Goal: Task Accomplishment & Management: Complete application form

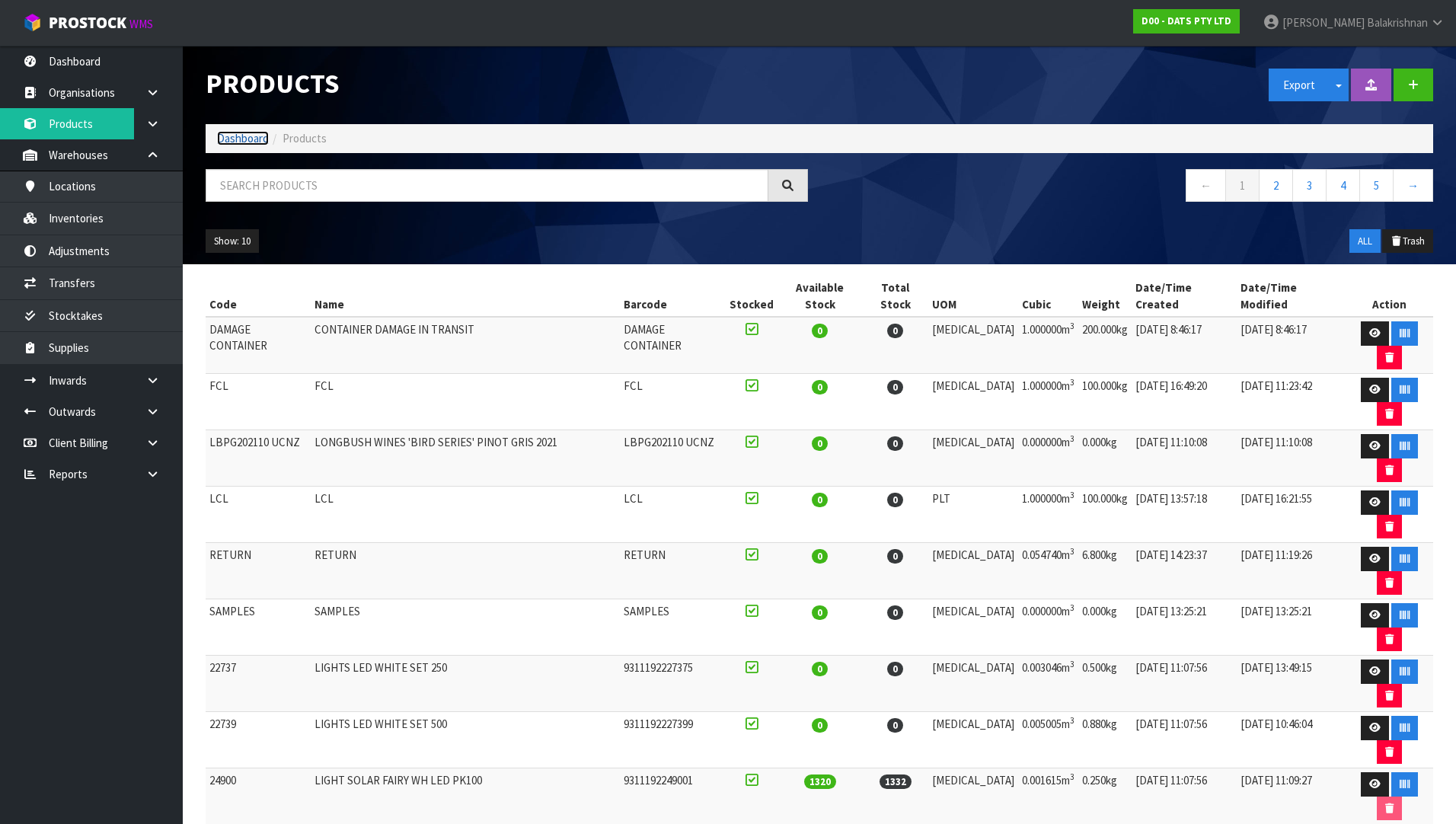
click at [232, 138] on link "Dashboard" at bounding box center [242, 138] width 51 height 15
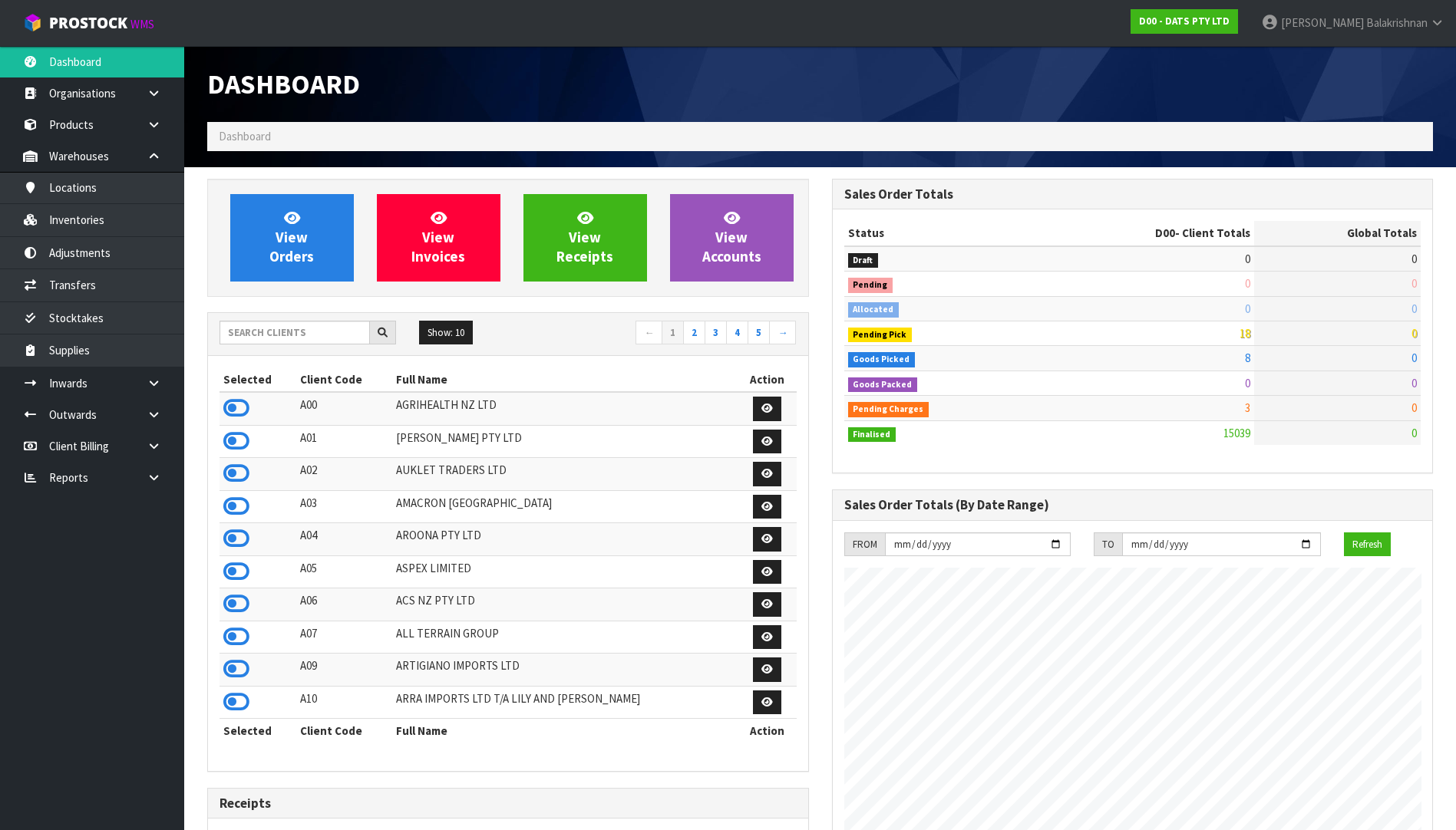
scroll to position [1162, 624]
click at [307, 340] on input "text" at bounding box center [294, 332] width 150 height 24
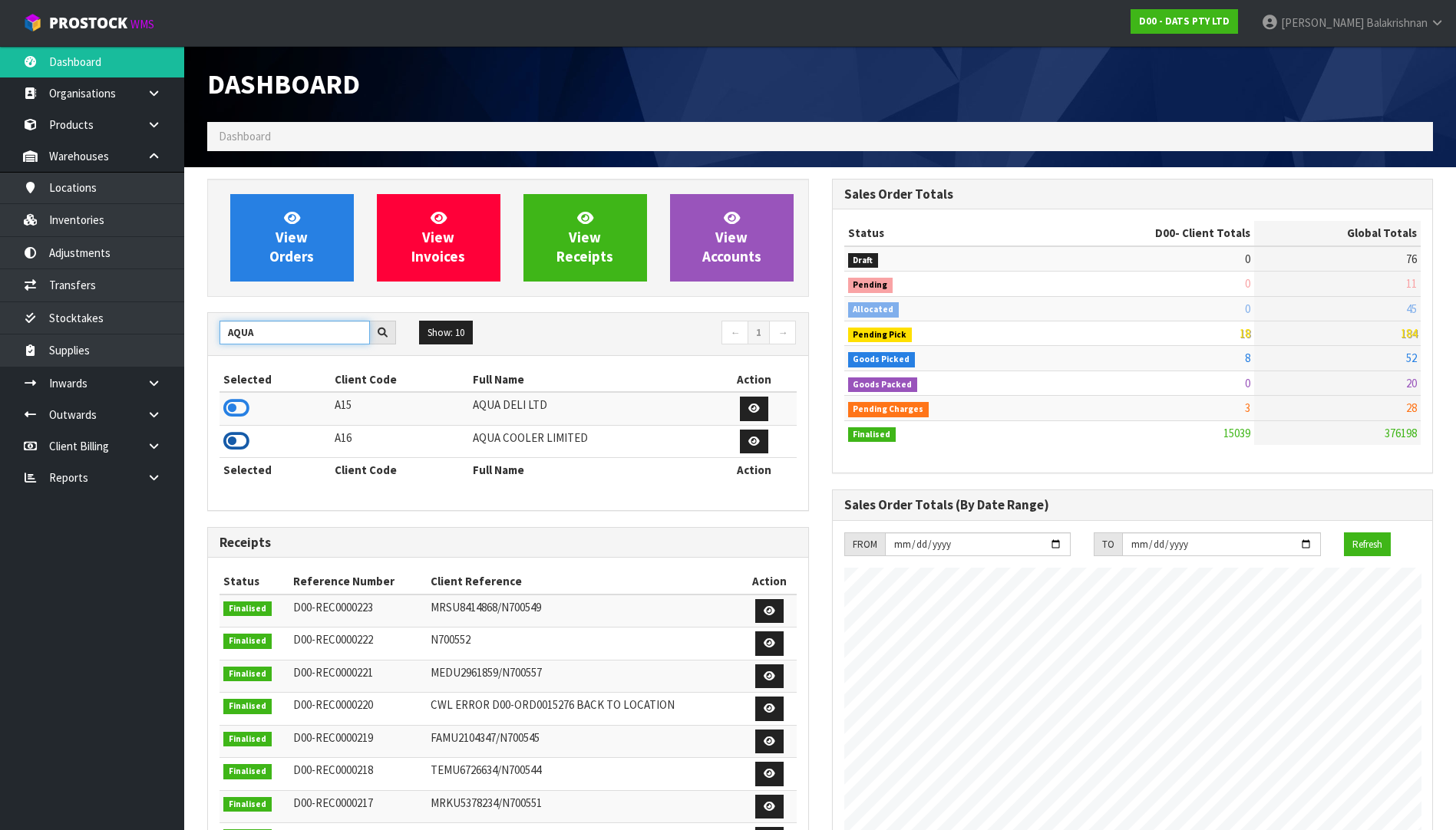
type input "AQUA"
click at [235, 440] on icon at bounding box center [236, 441] width 26 height 23
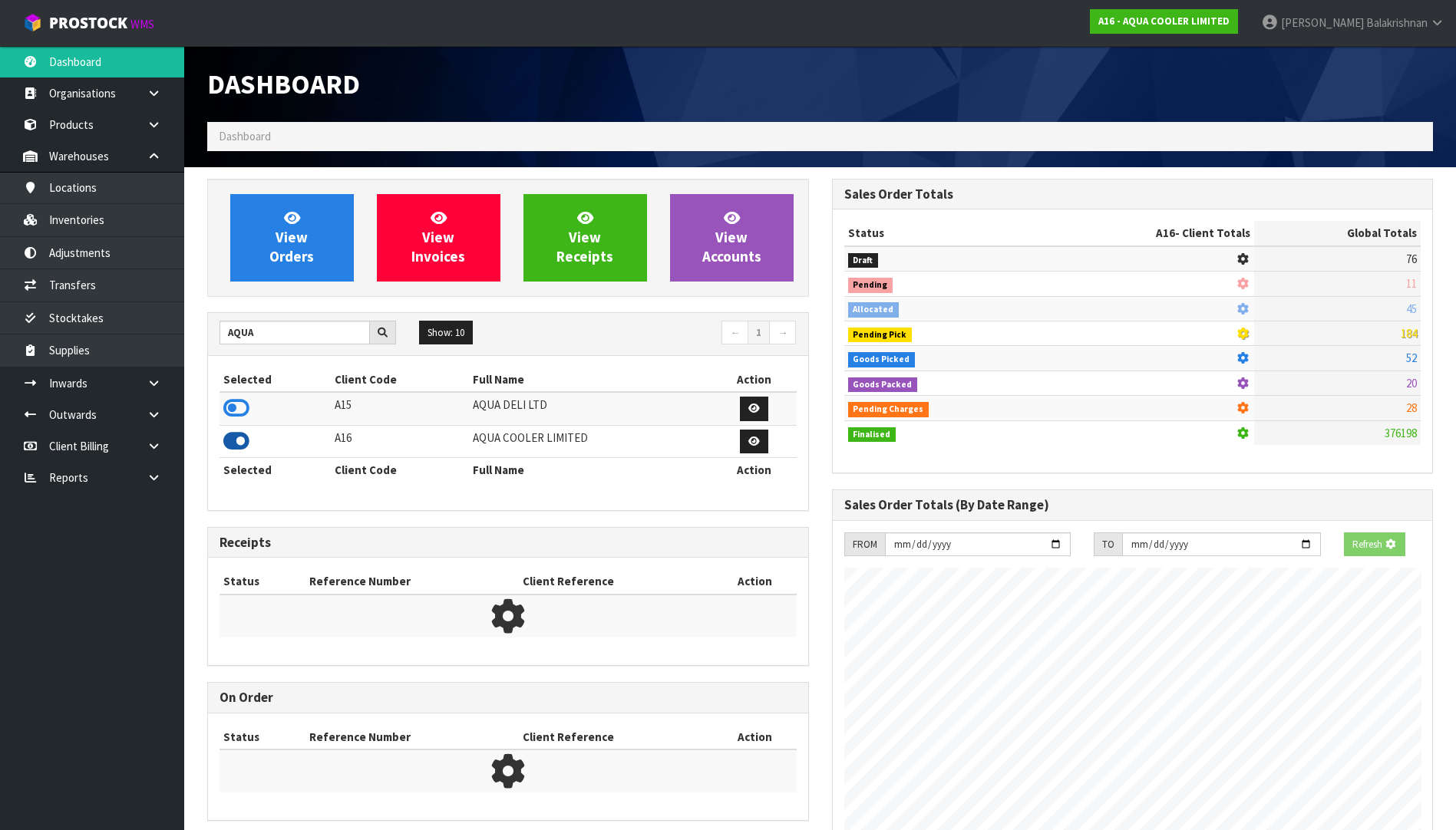
scroll to position [963, 624]
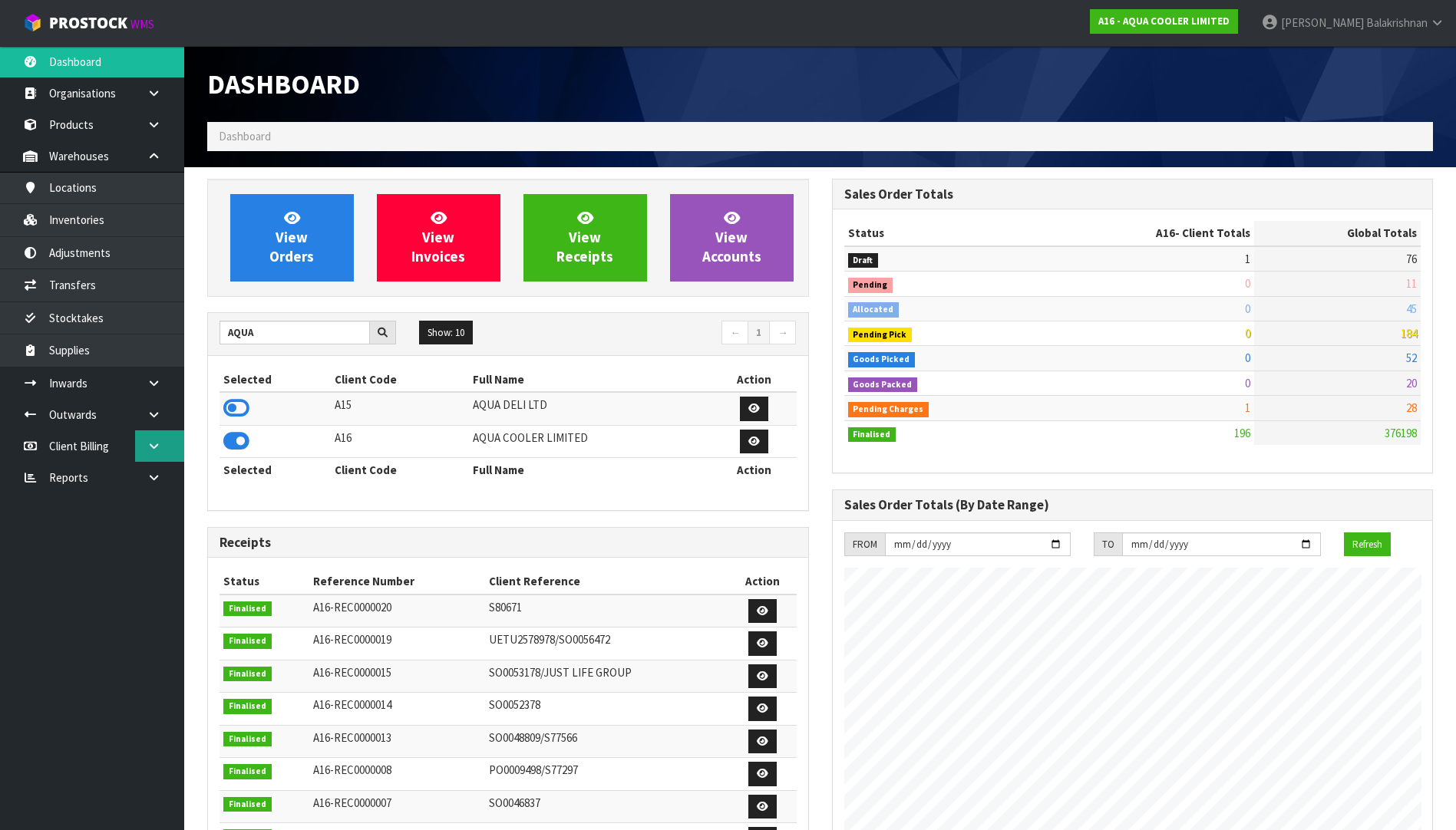
click at [163, 446] on link at bounding box center [160, 446] width 49 height 32
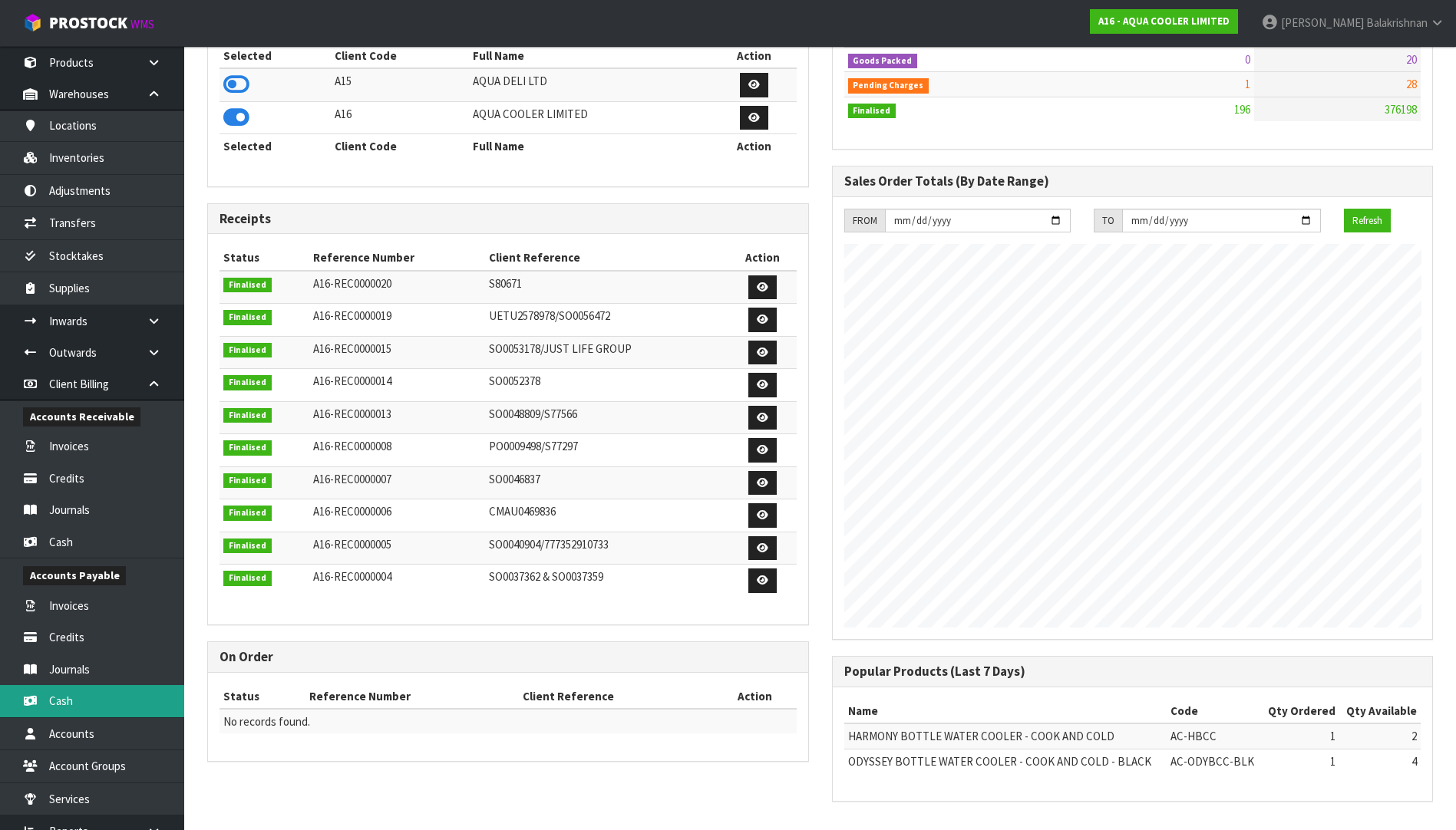
scroll to position [110, 0]
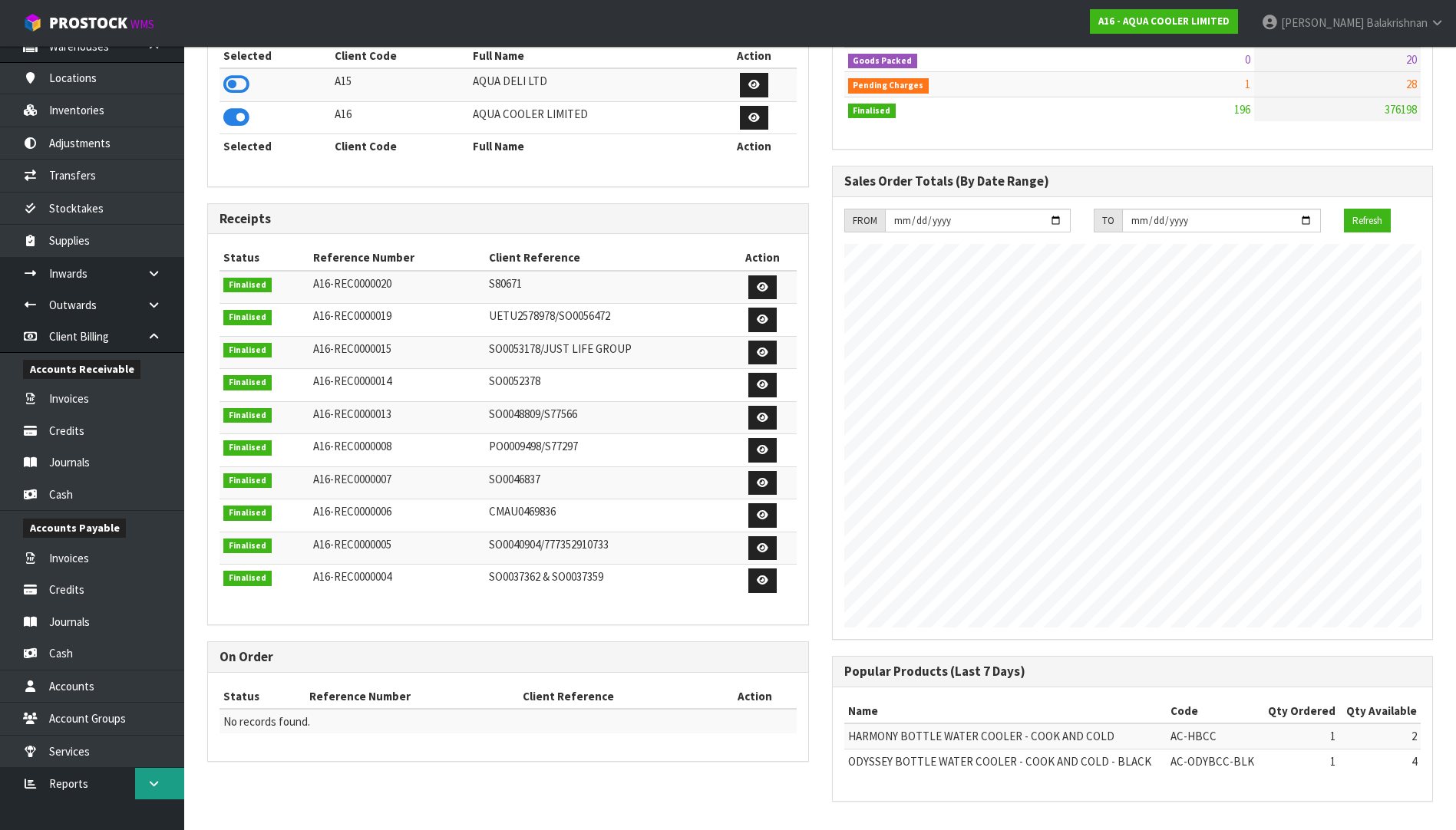
click at [158, 783] on icon at bounding box center [154, 783] width 15 height 11
click at [105, 821] on link "Client" at bounding box center [92, 815] width 185 height 32
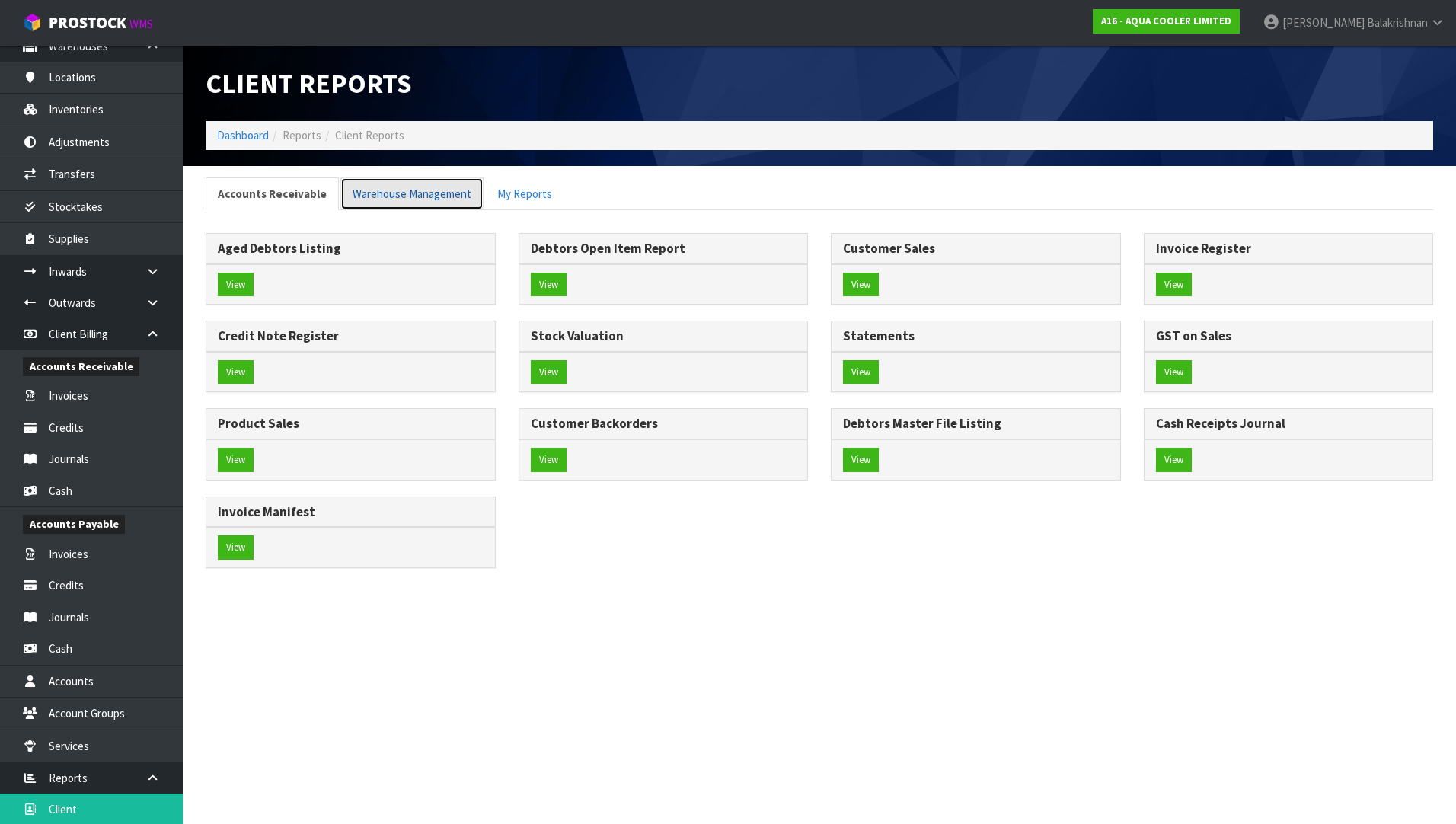
click at [400, 199] on link "Warehouse Management" at bounding box center [412, 194] width 143 height 33
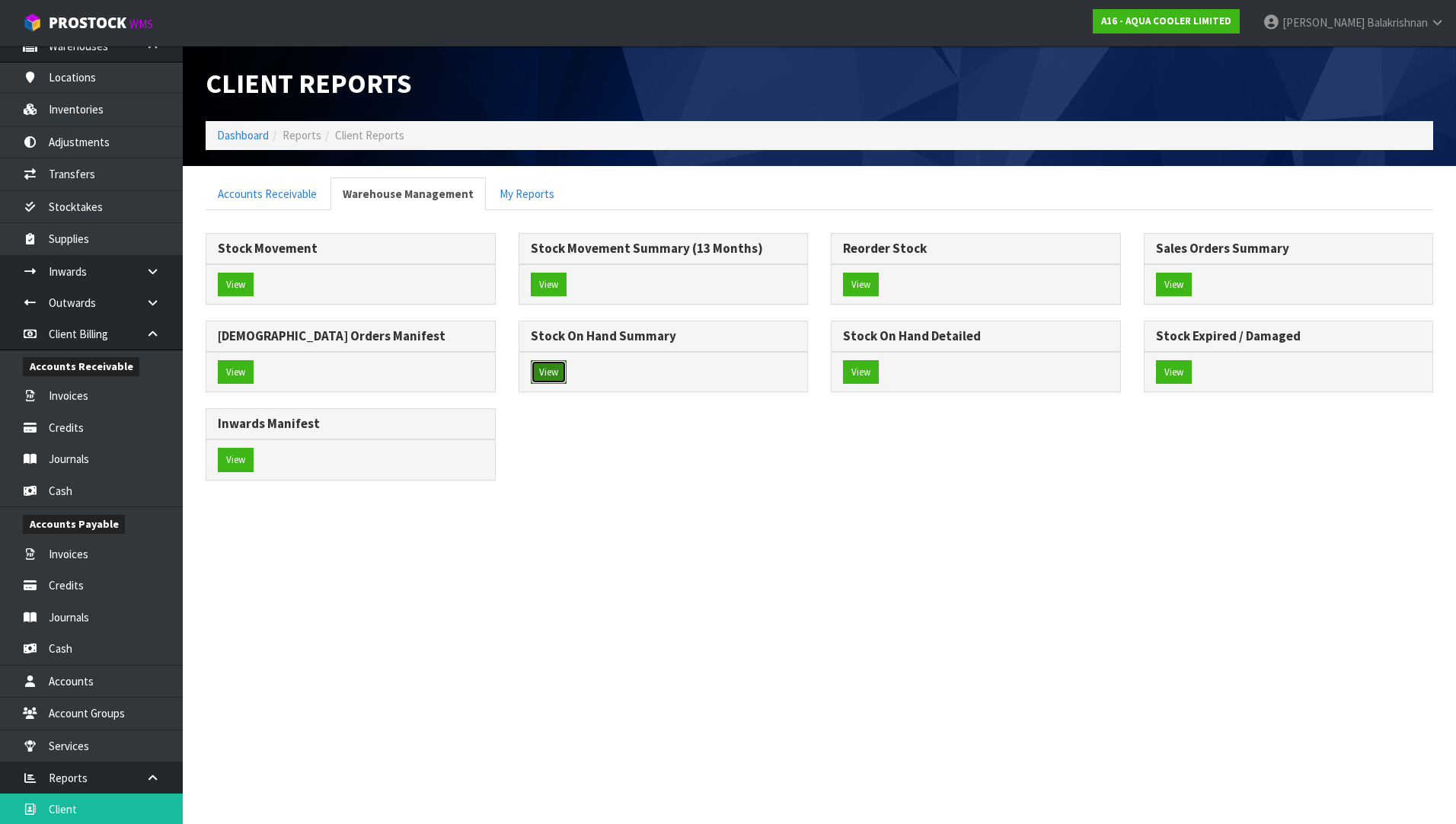
click at [547, 378] on button "View" at bounding box center [548, 372] width 36 height 24
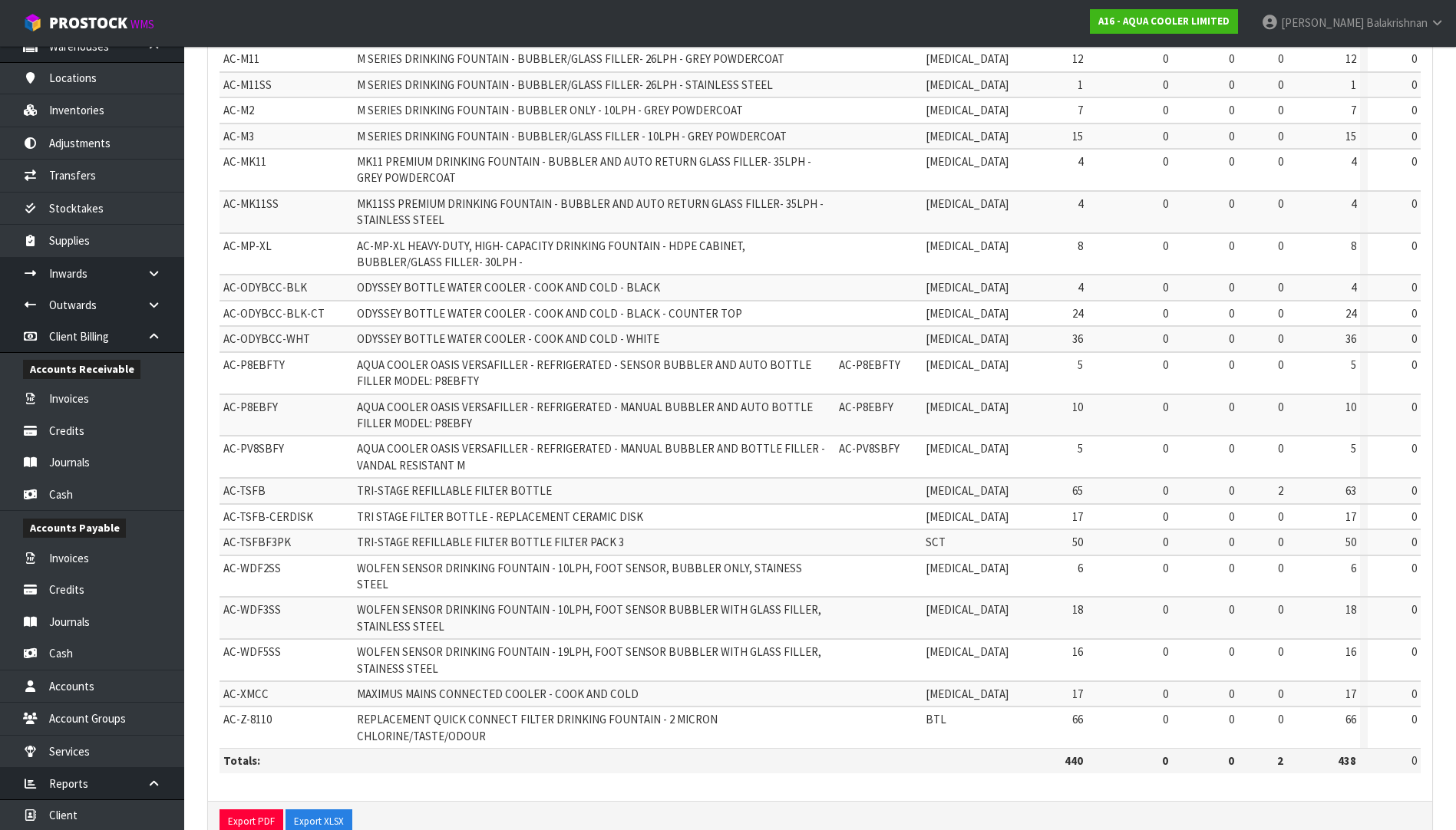
scroll to position [403, 0]
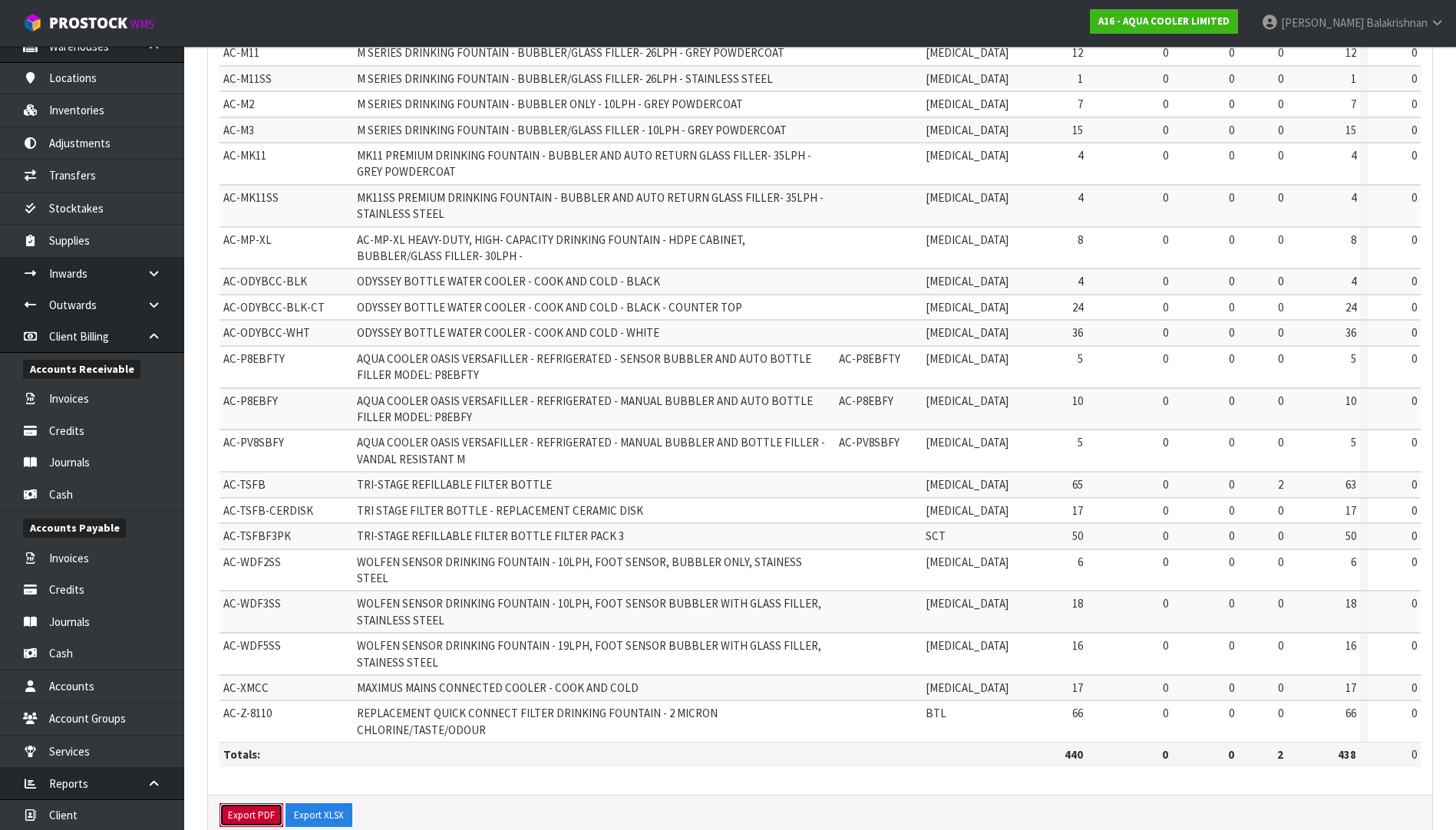
click at [255, 804] on button "Export PDF" at bounding box center [251, 816] width 64 height 25
click at [330, 804] on button "Export XLSX" at bounding box center [319, 816] width 67 height 25
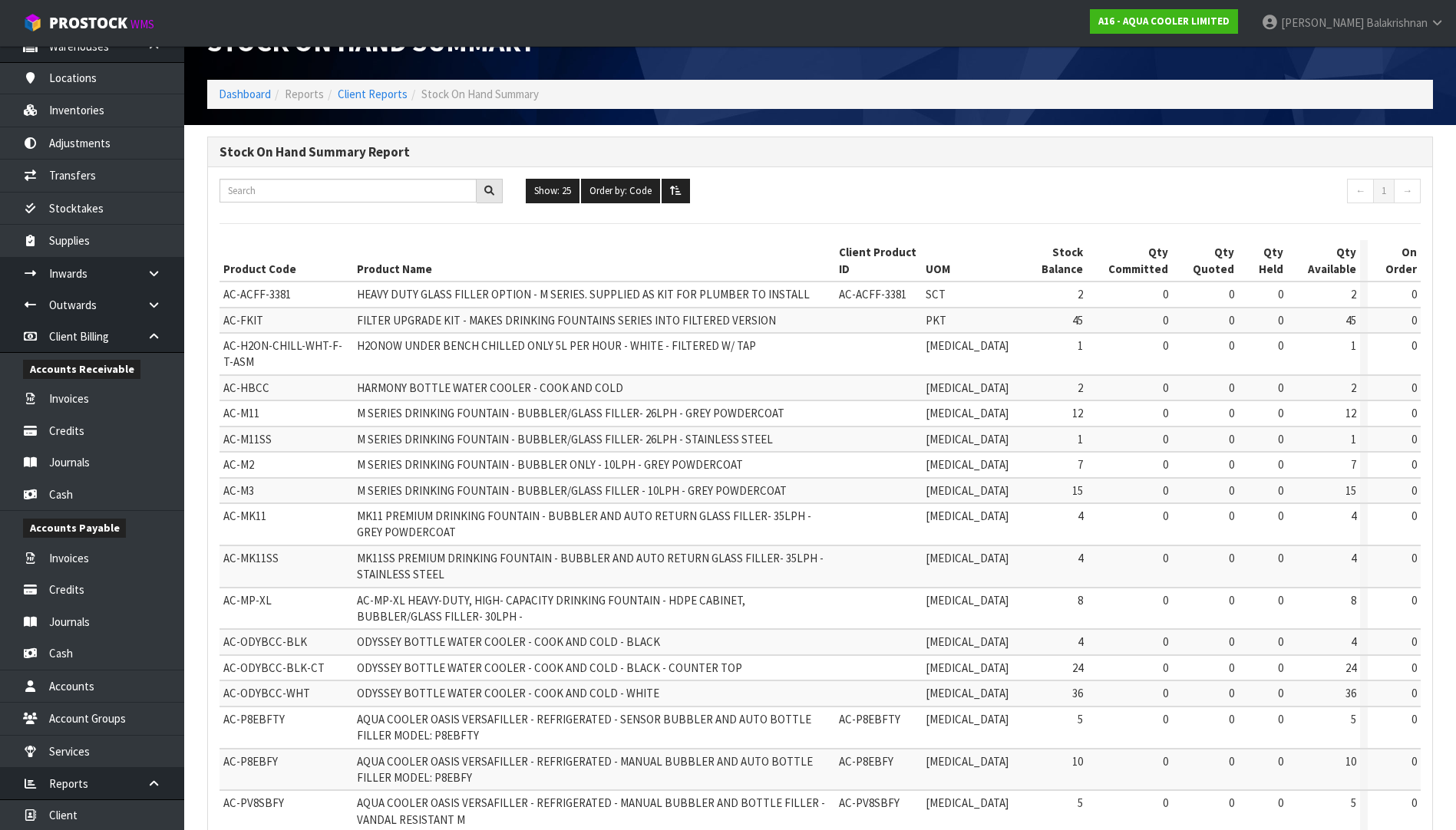
scroll to position [0, 0]
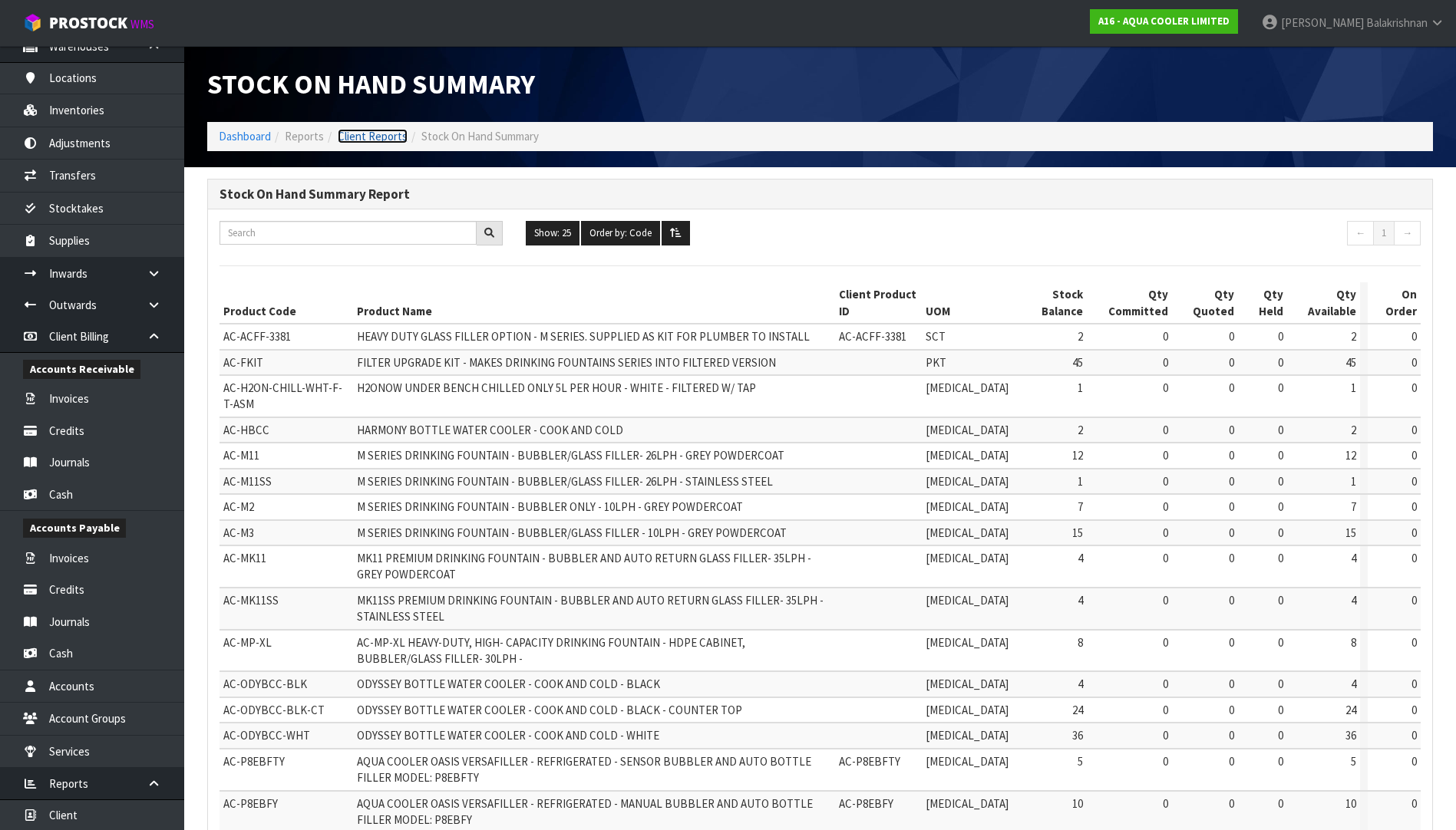
click at [373, 136] on link "Client Reports" at bounding box center [372, 136] width 69 height 15
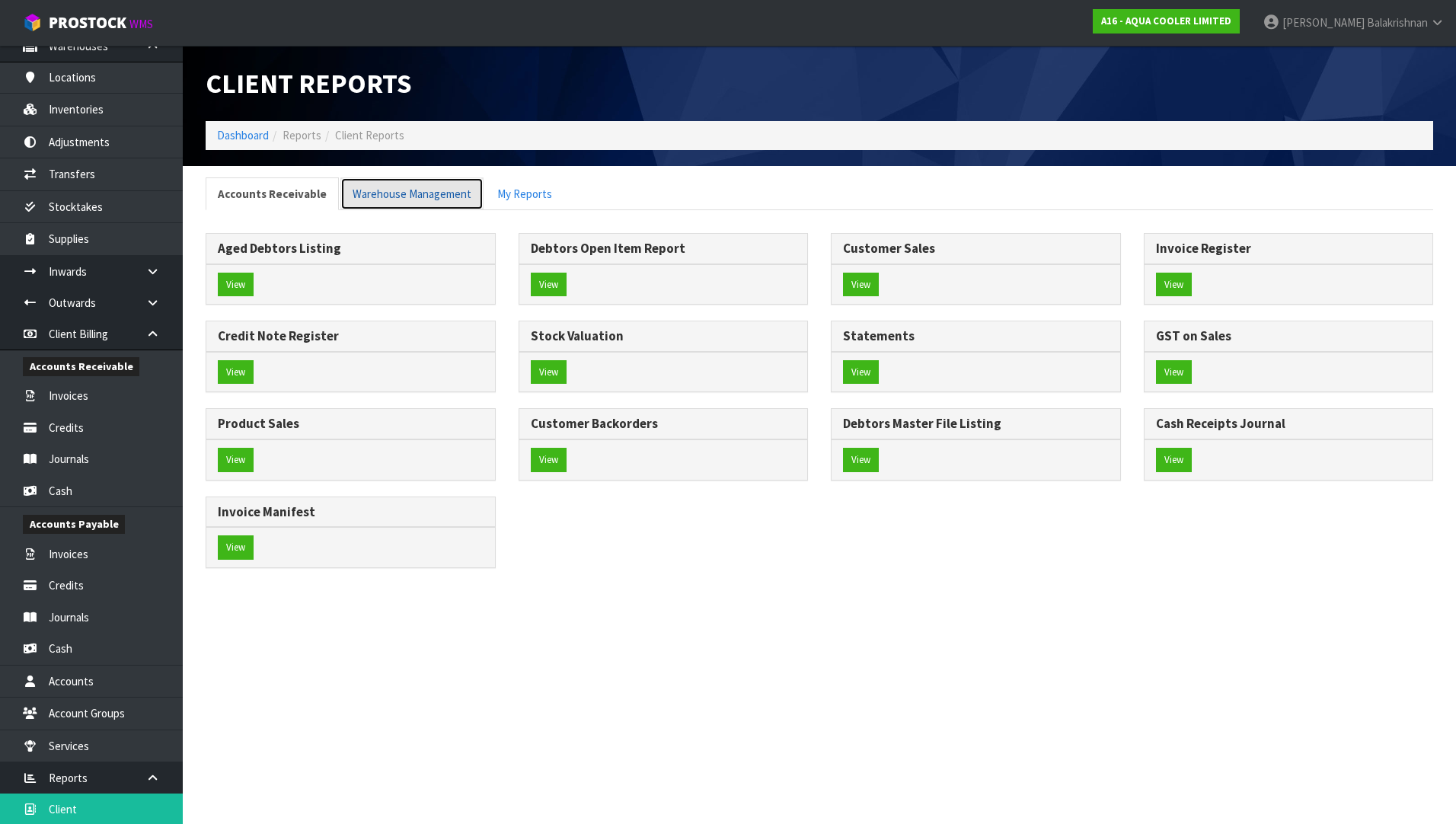
click at [412, 190] on link "Warehouse Management" at bounding box center [412, 194] width 143 height 33
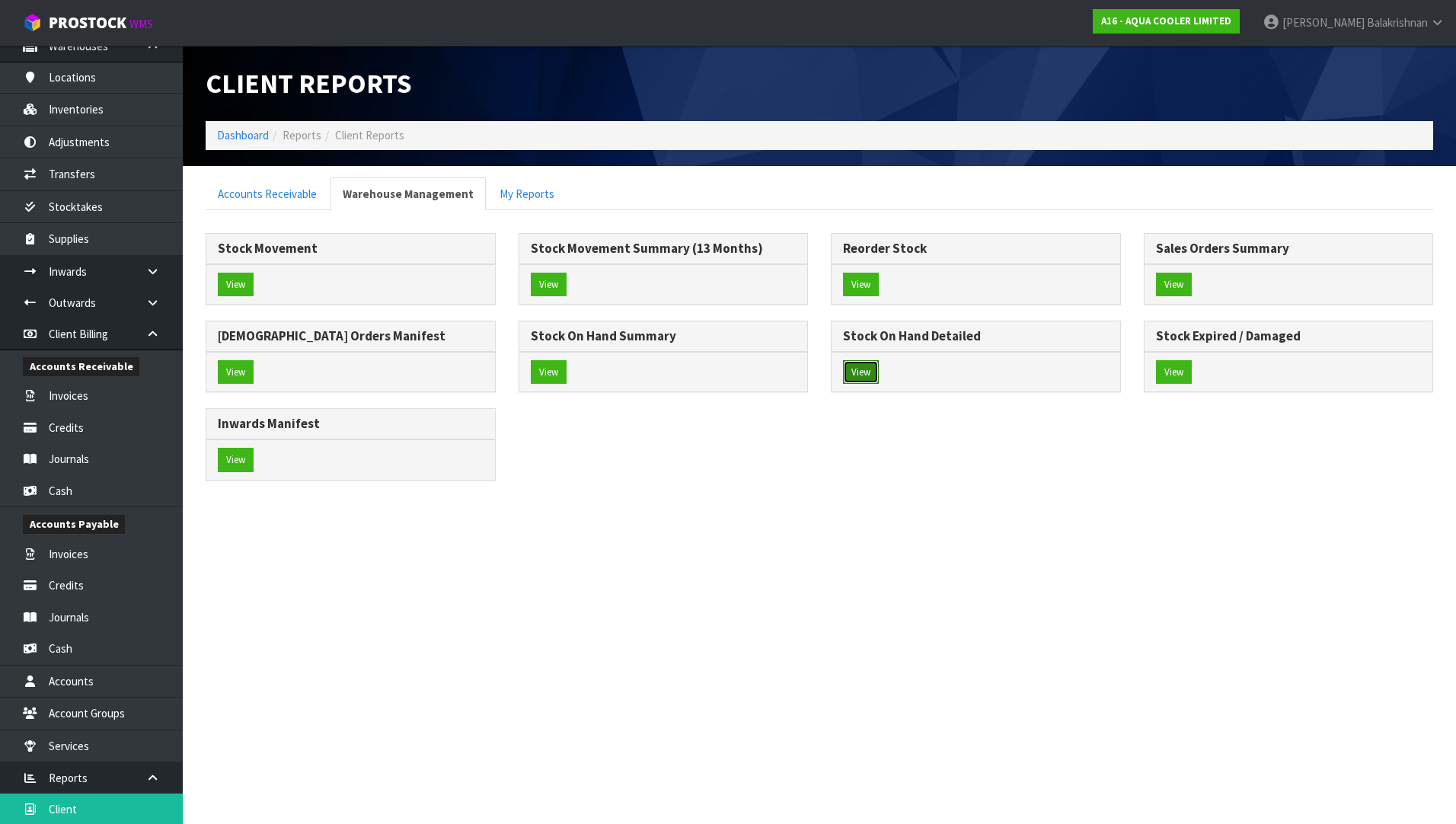
click at [863, 377] on button "View" at bounding box center [861, 372] width 36 height 24
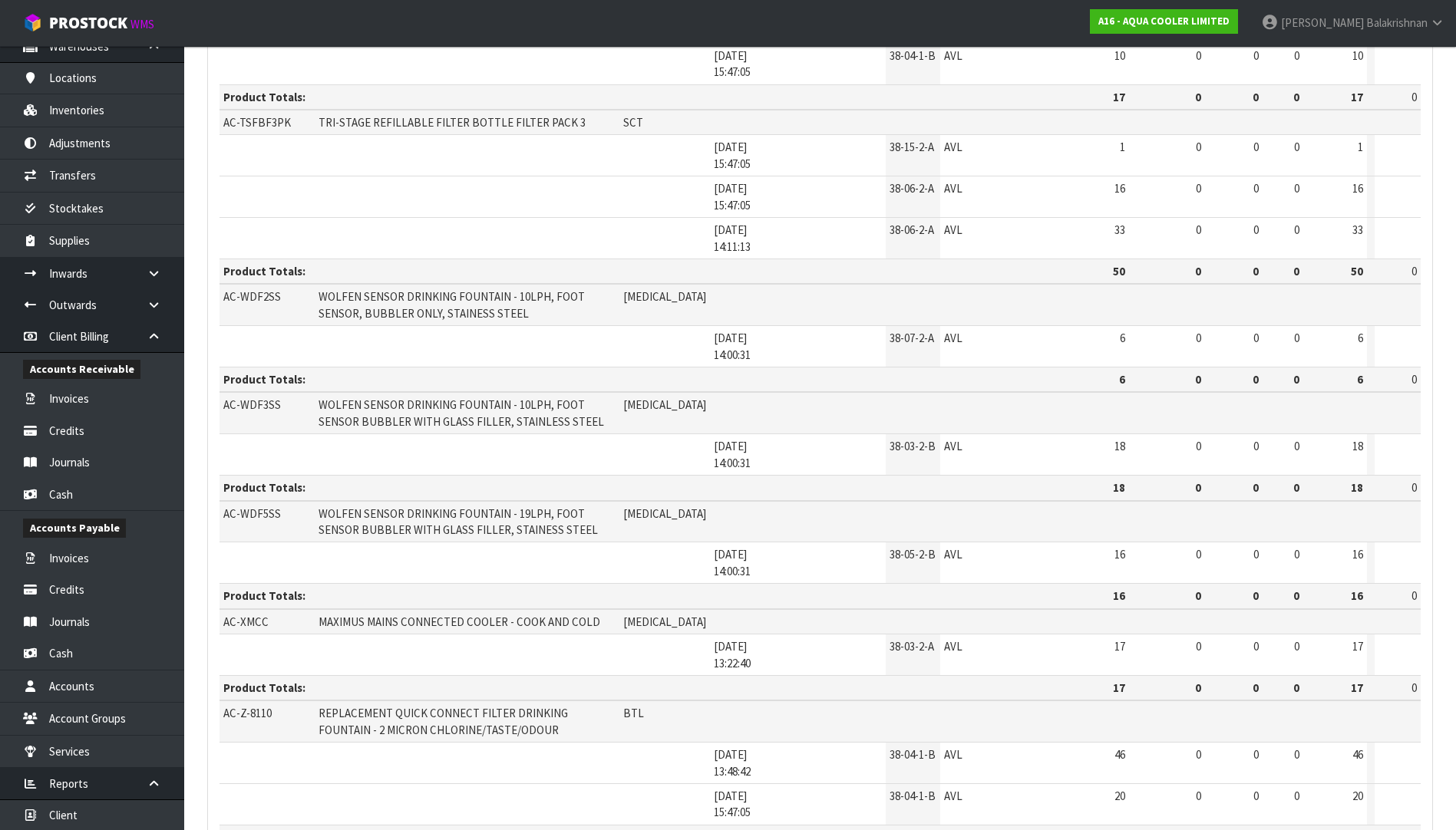
scroll to position [2679, 0]
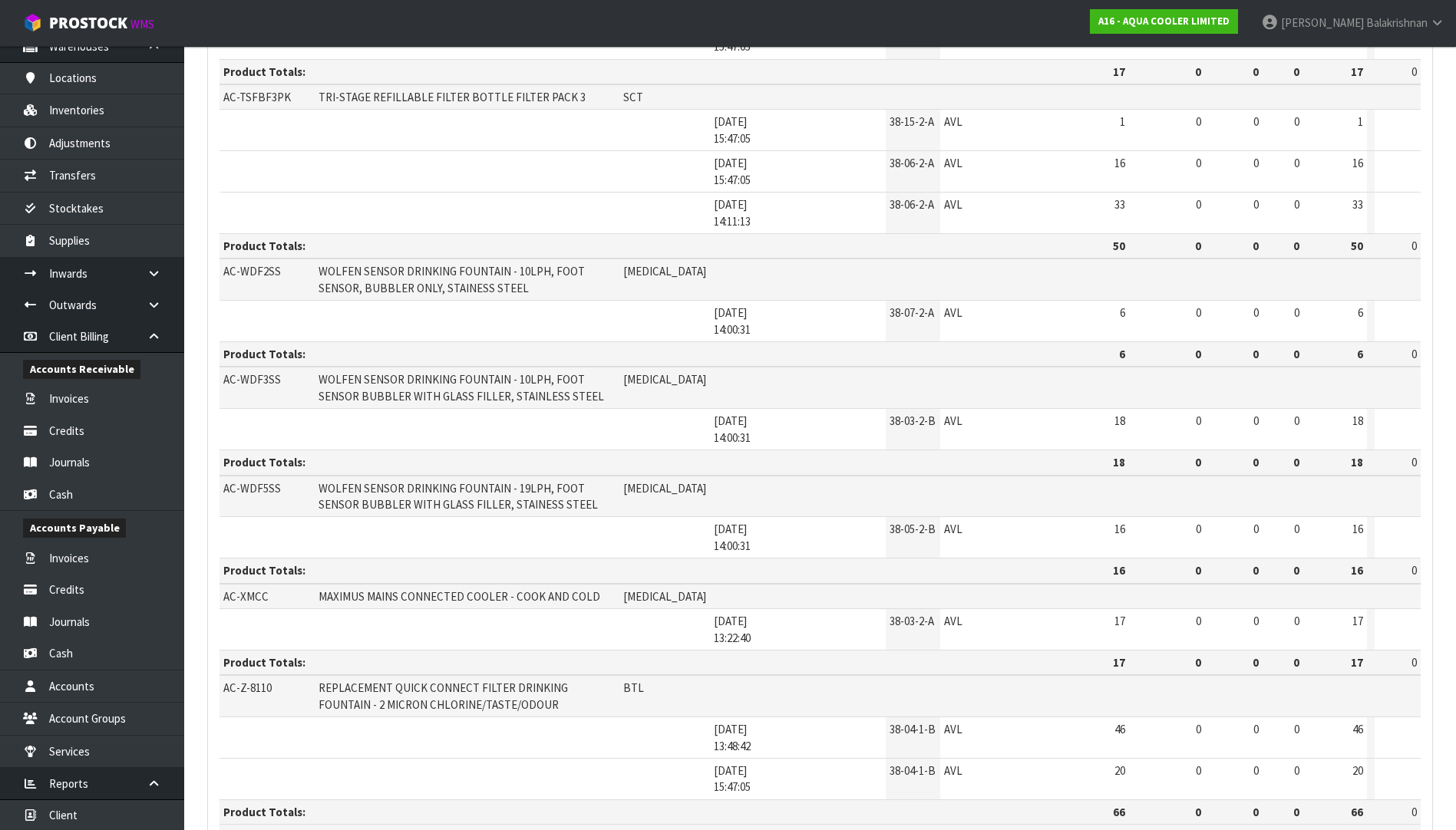
click at [83, 112] on link "Inventories" at bounding box center [92, 110] width 185 height 32
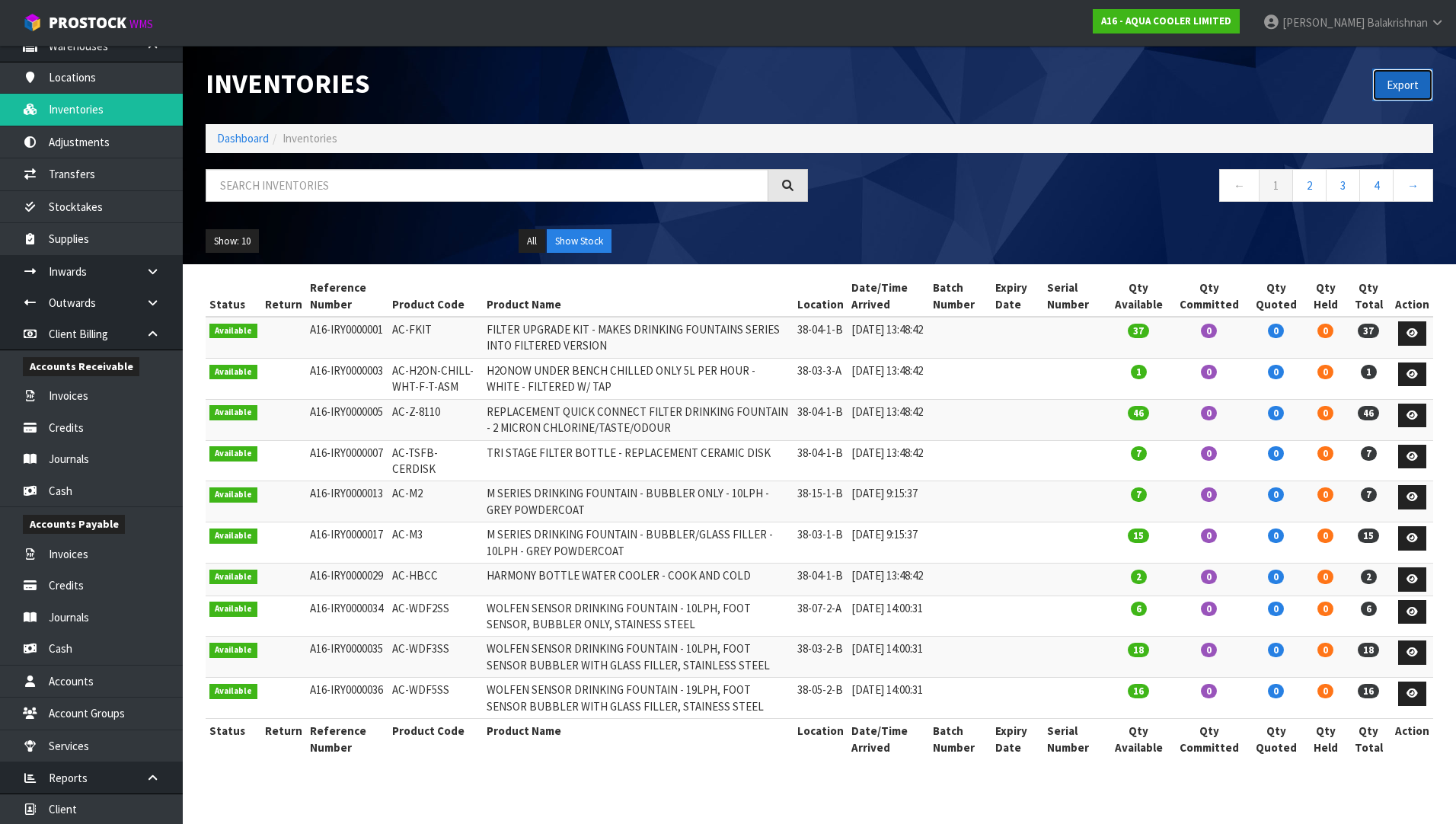
click at [1376, 75] on button "Export" at bounding box center [1403, 85] width 61 height 33
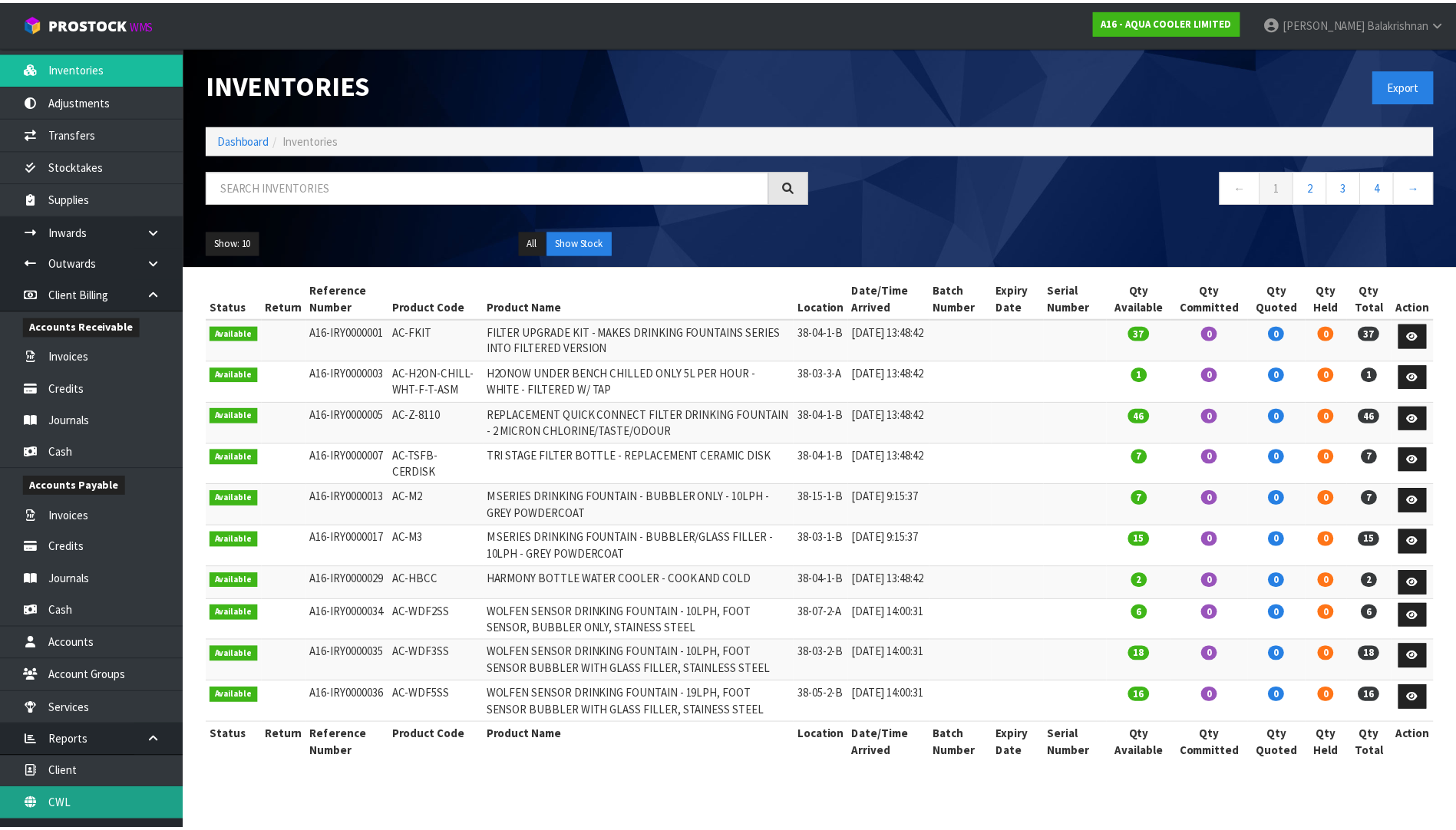
scroll to position [175, 0]
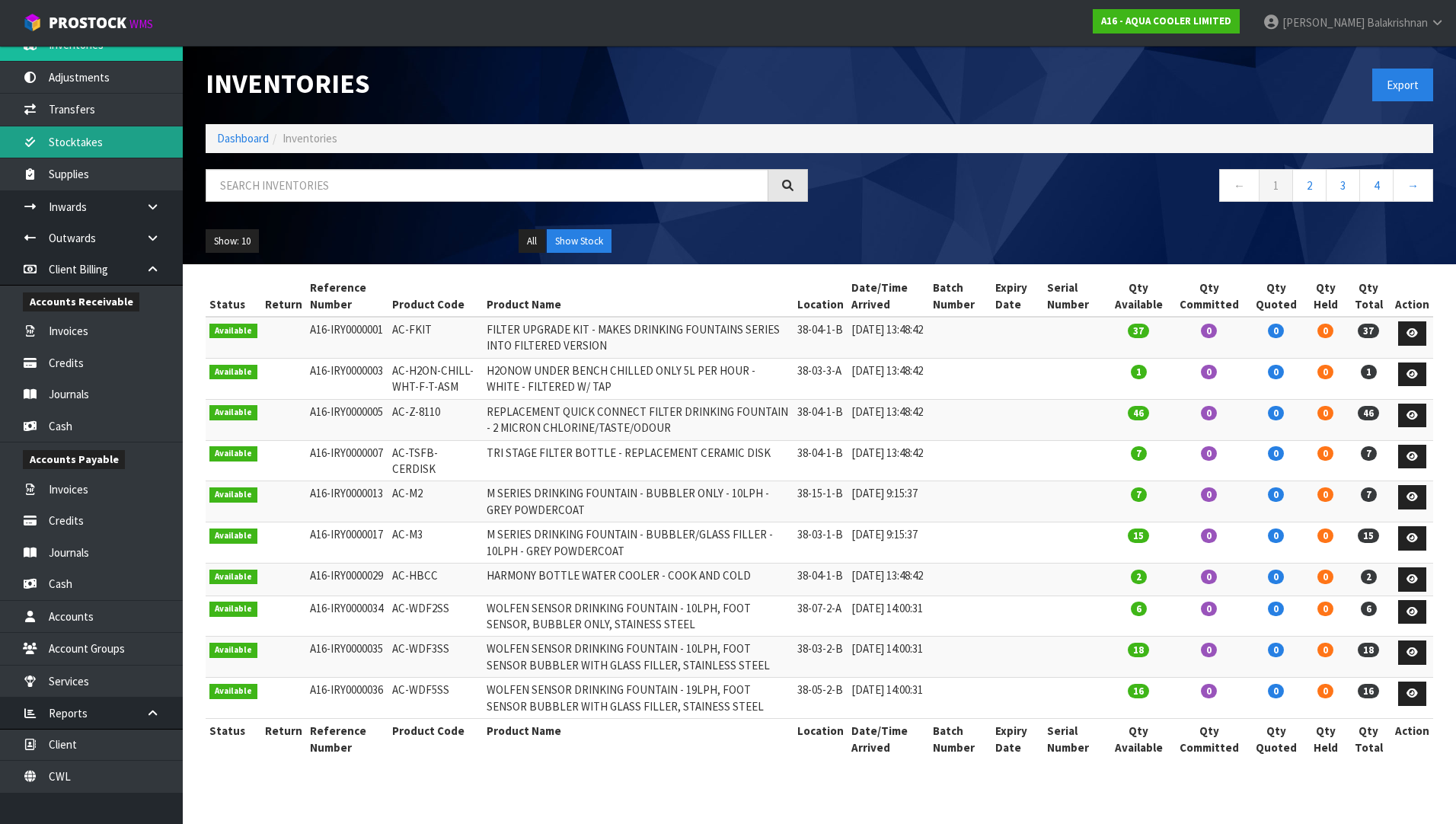
click at [110, 153] on link "Stocktakes" at bounding box center [92, 142] width 183 height 31
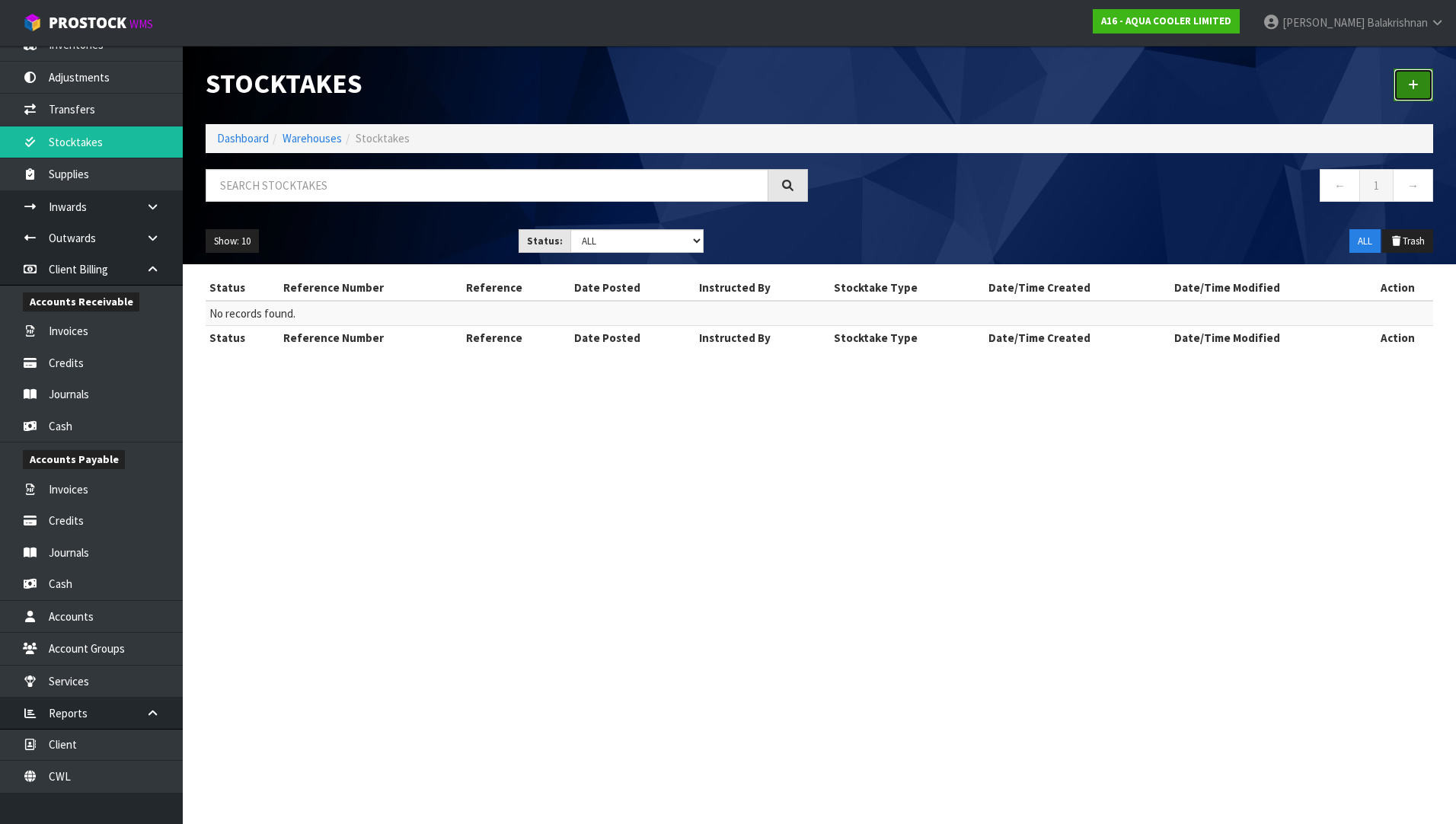
click at [1419, 75] on link at bounding box center [1413, 85] width 39 height 33
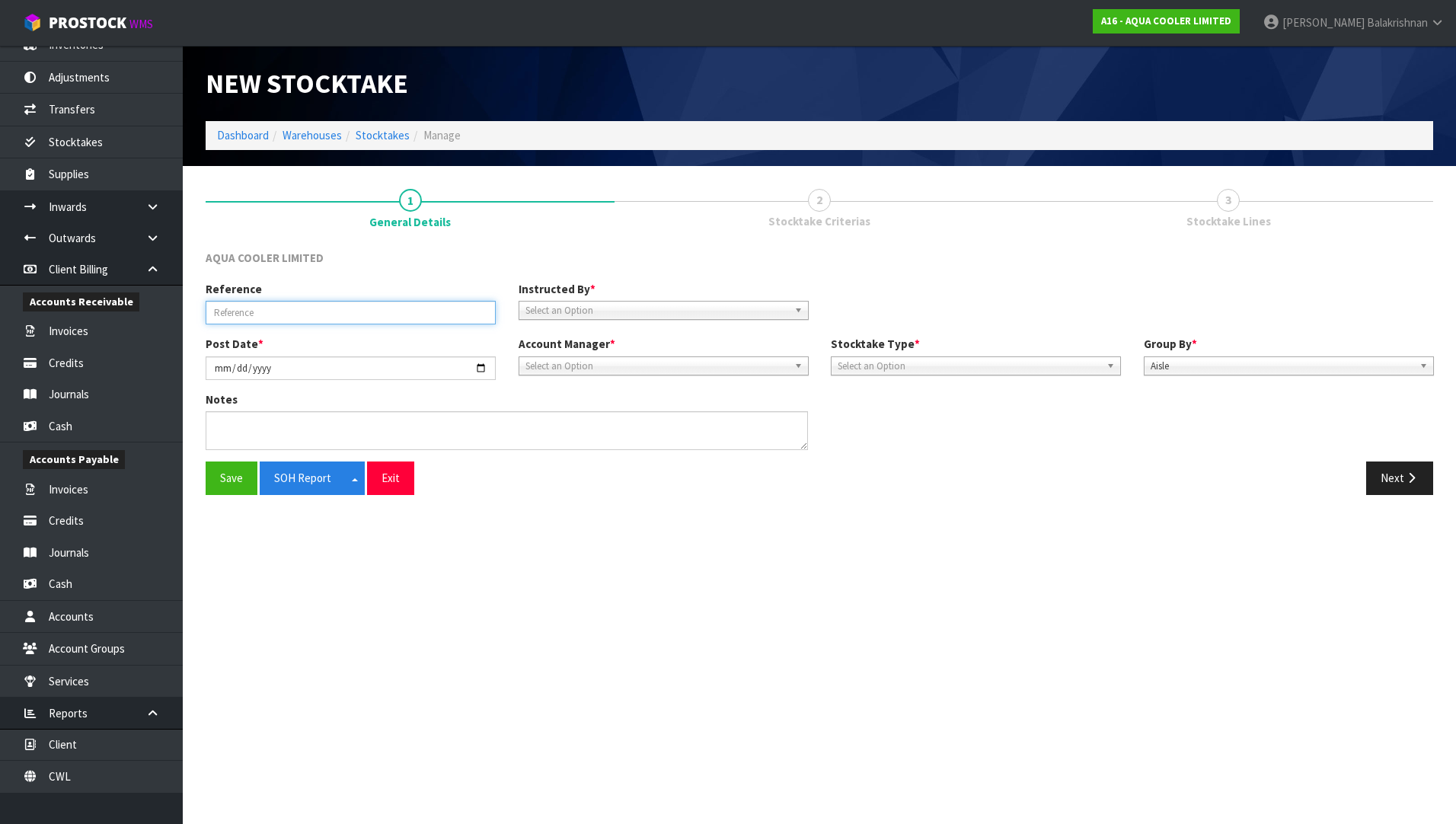
click at [271, 316] on input "text" at bounding box center [350, 312] width 290 height 24
type input "YEARLY STOCKTAKE"
click at [604, 318] on span "Select an Option" at bounding box center [657, 310] width 262 height 18
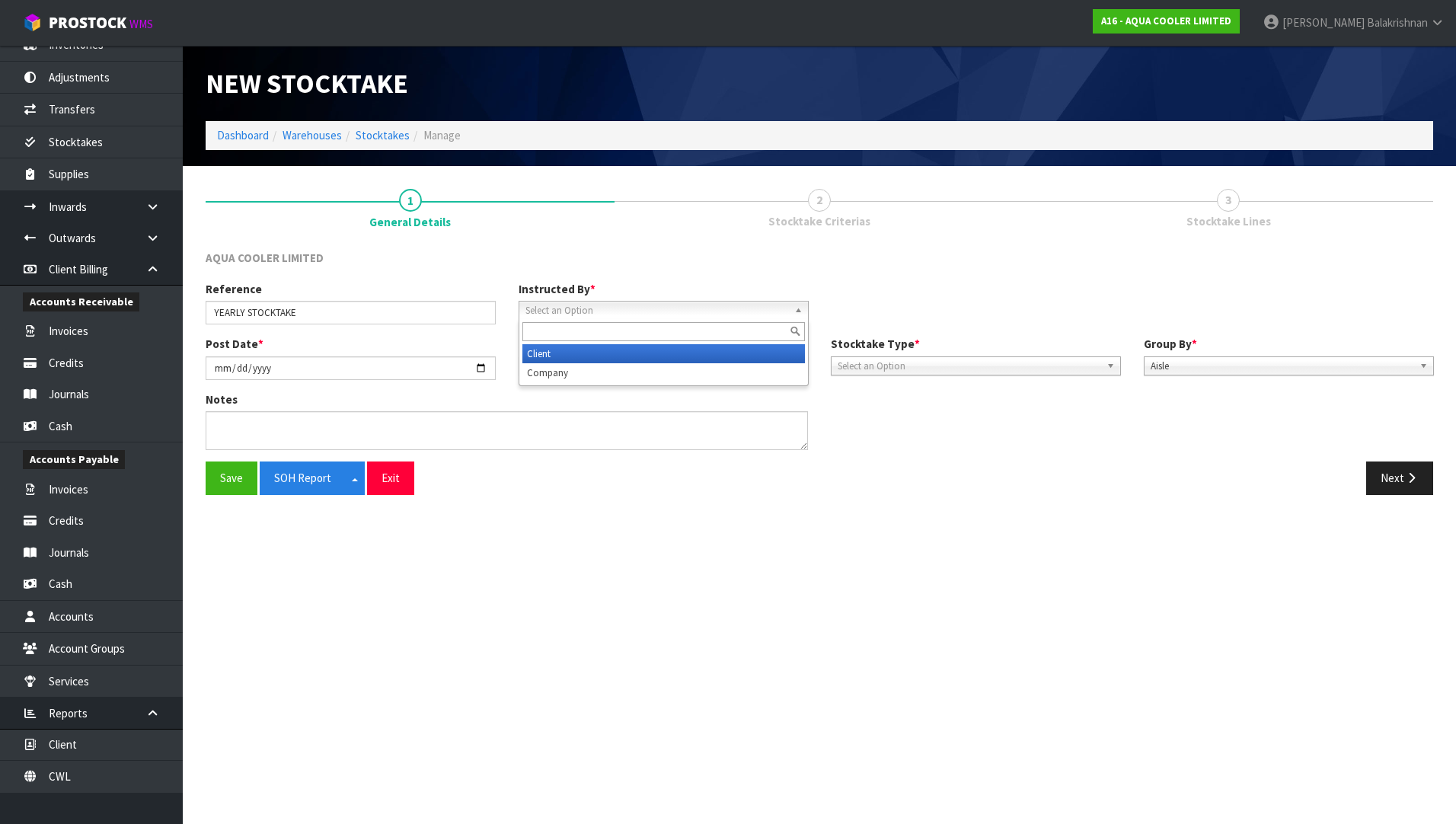
click at [597, 349] on li "Client" at bounding box center [663, 354] width 282 height 19
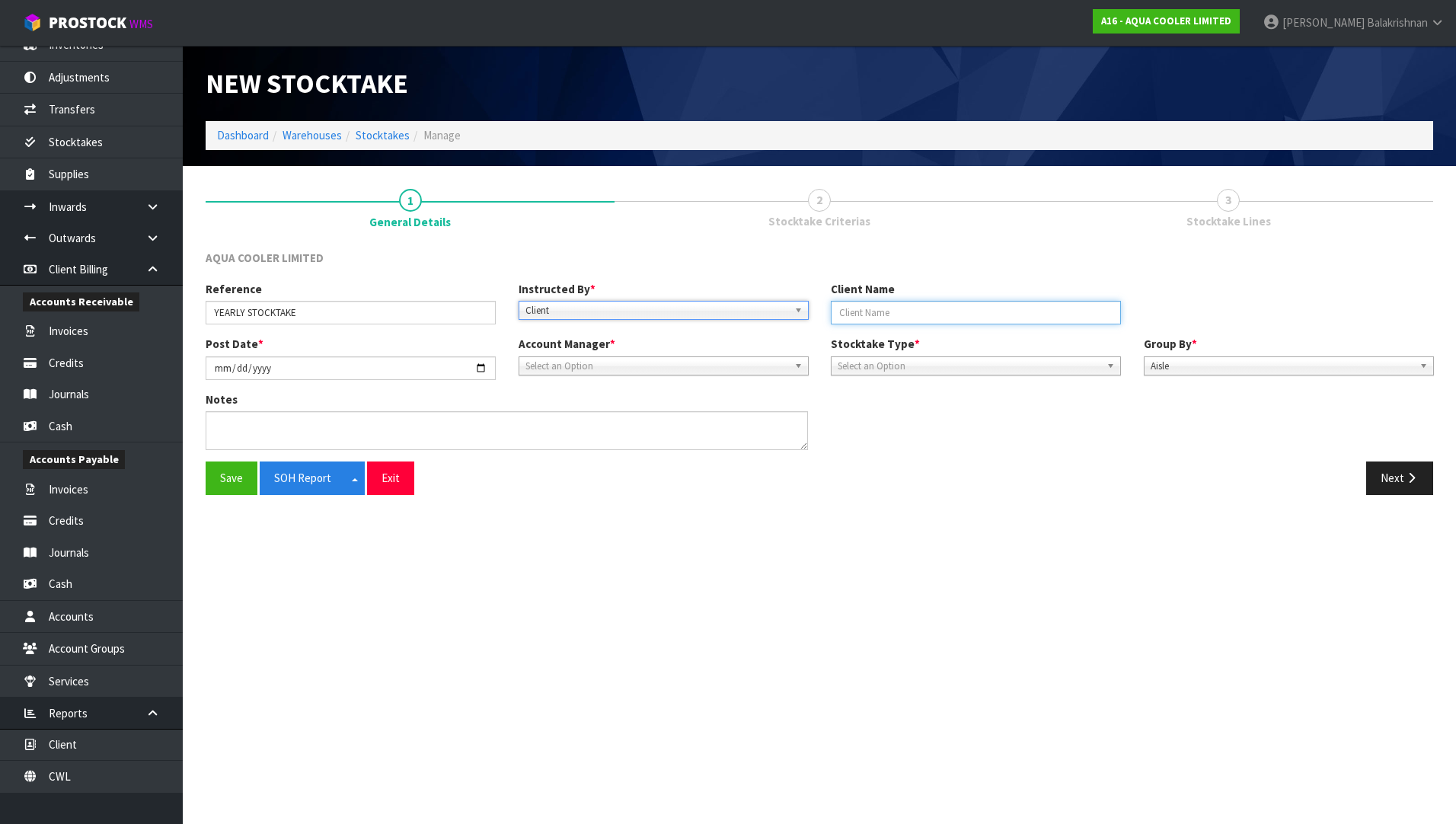
click at [928, 317] on input "text" at bounding box center [976, 312] width 290 height 24
type input "AQUA COOLER"
click at [575, 358] on span "Select an Option" at bounding box center [657, 366] width 262 height 18
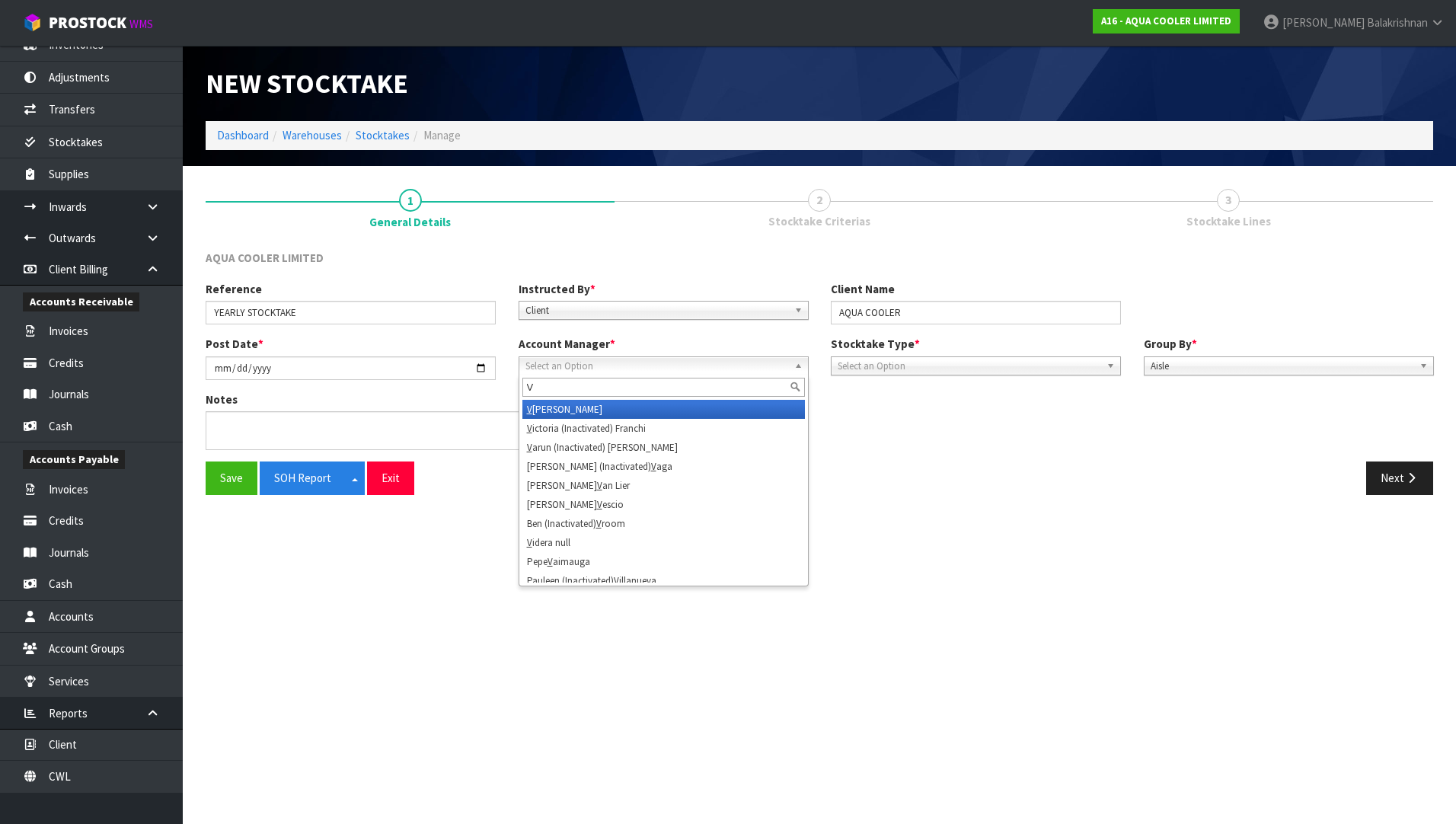
type input "V"
click at [595, 414] on li "V [PERSON_NAME]" at bounding box center [663, 410] width 282 height 19
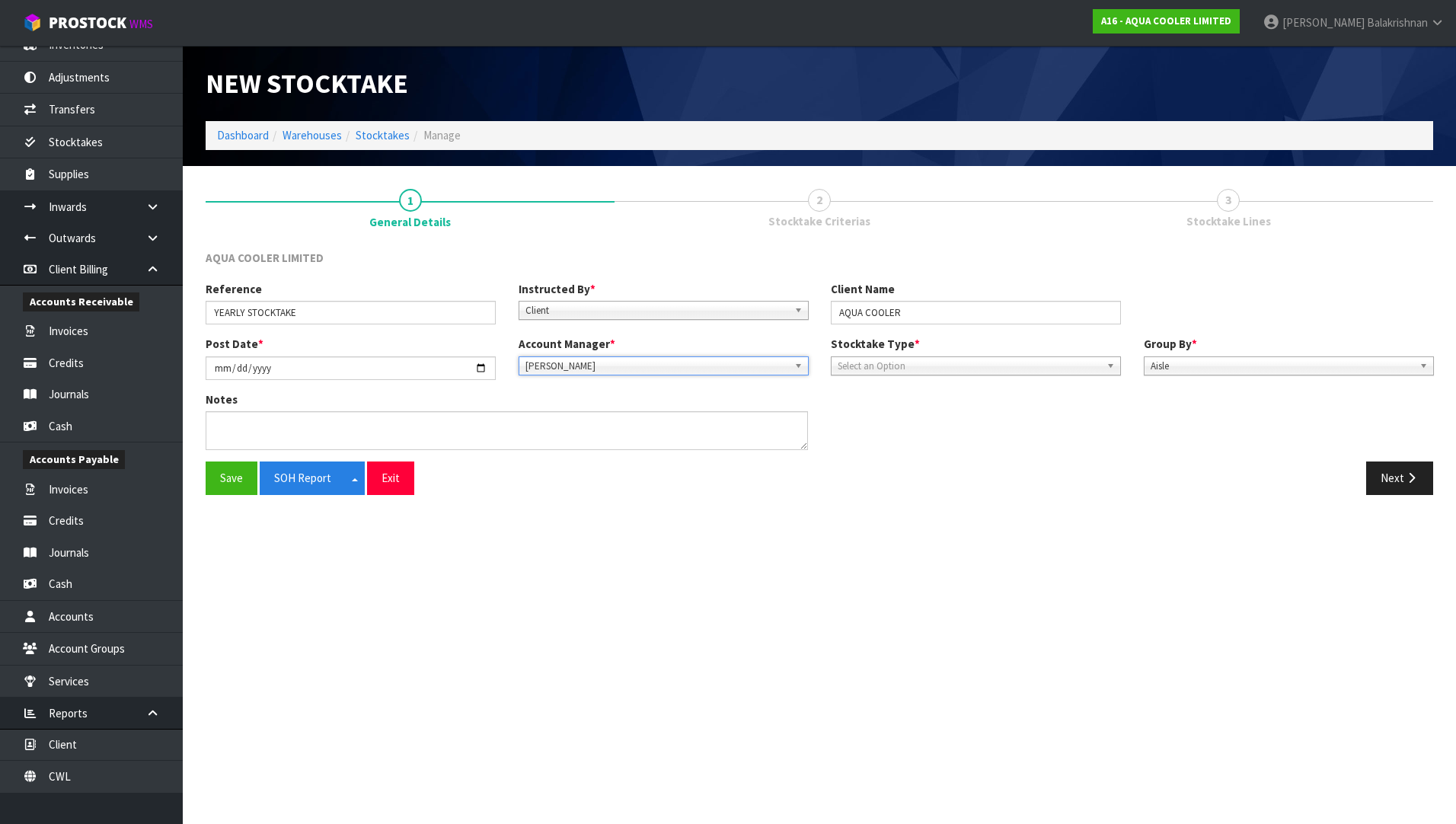
click at [984, 366] on span "Select an Option" at bounding box center [969, 366] width 262 height 18
click at [975, 405] on li "Full" at bounding box center [976, 410] width 282 height 19
click at [1384, 477] on button "Next" at bounding box center [1399, 478] width 67 height 33
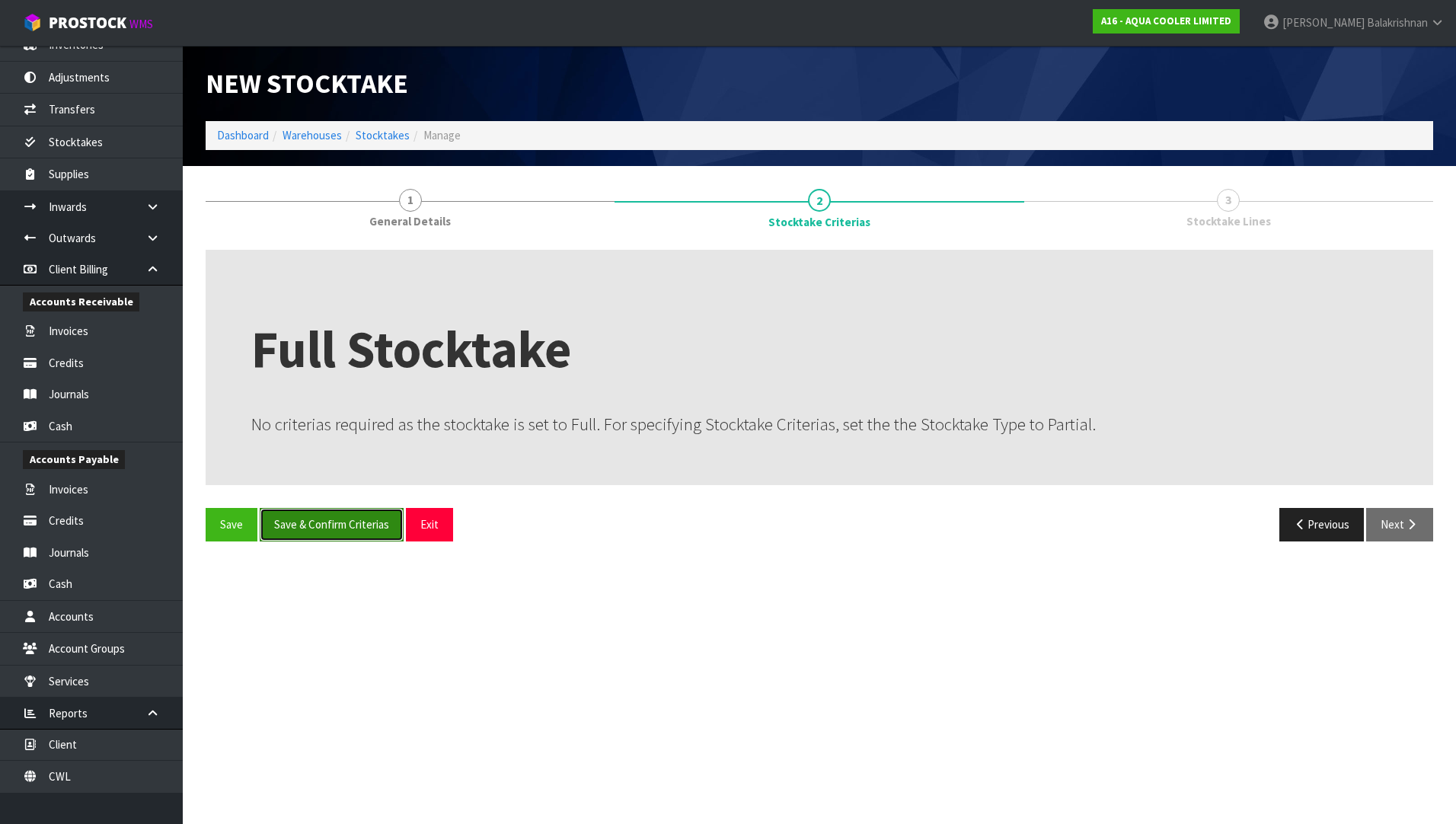
click at [320, 521] on button "Save & Confirm Criterias" at bounding box center [331, 525] width 144 height 33
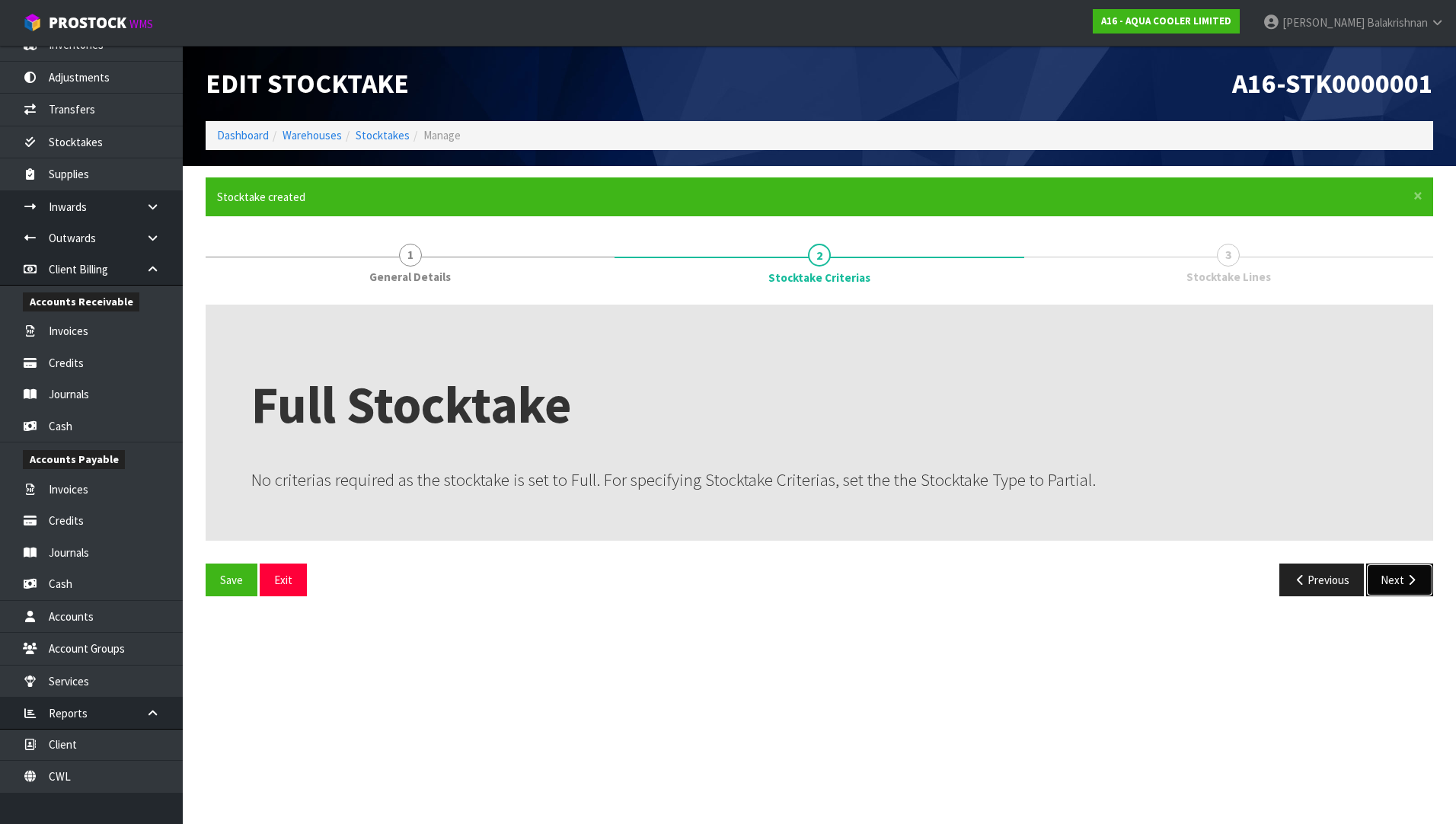
click at [1389, 575] on button "Next" at bounding box center [1399, 580] width 67 height 33
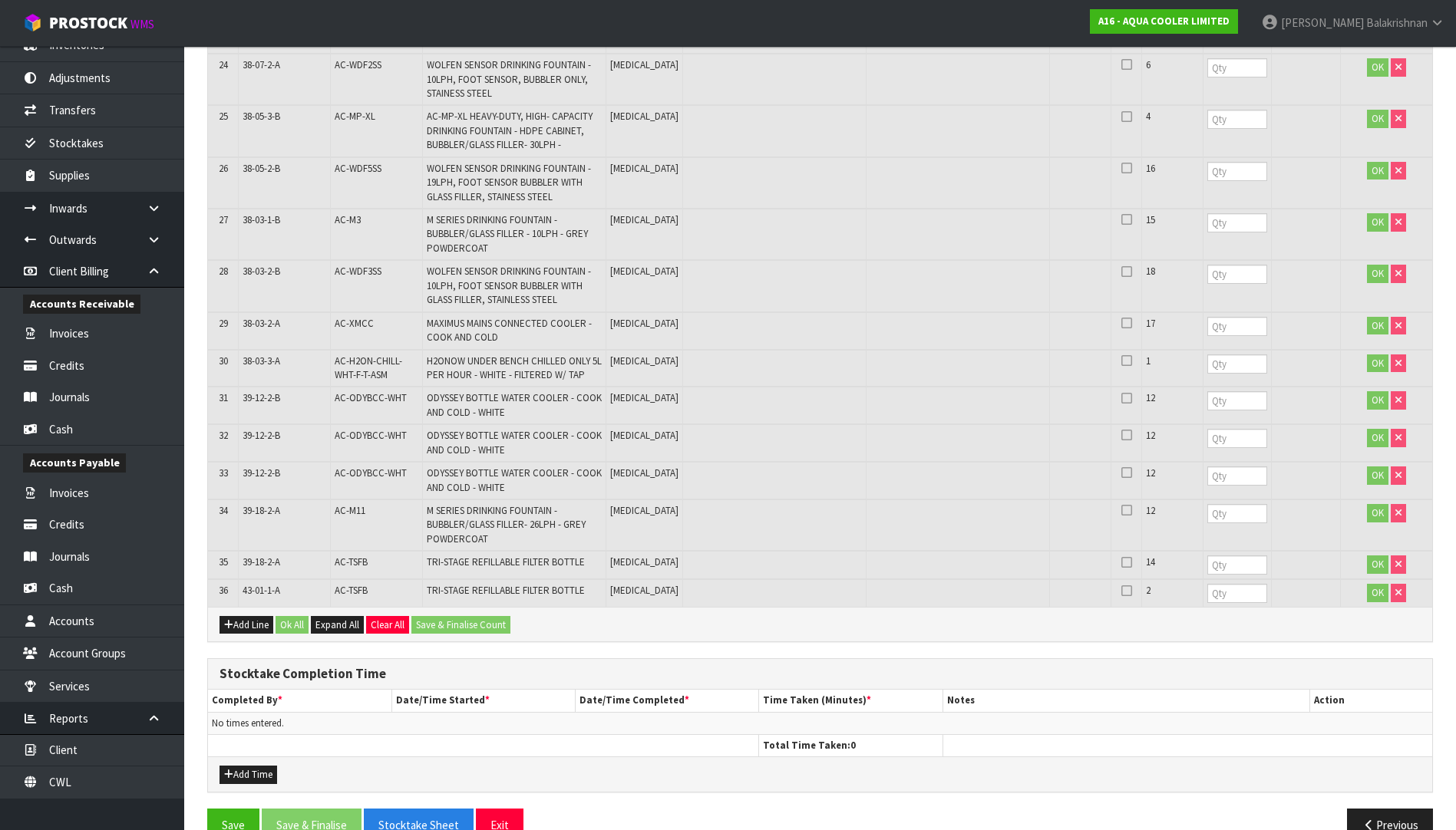
scroll to position [1446, 0]
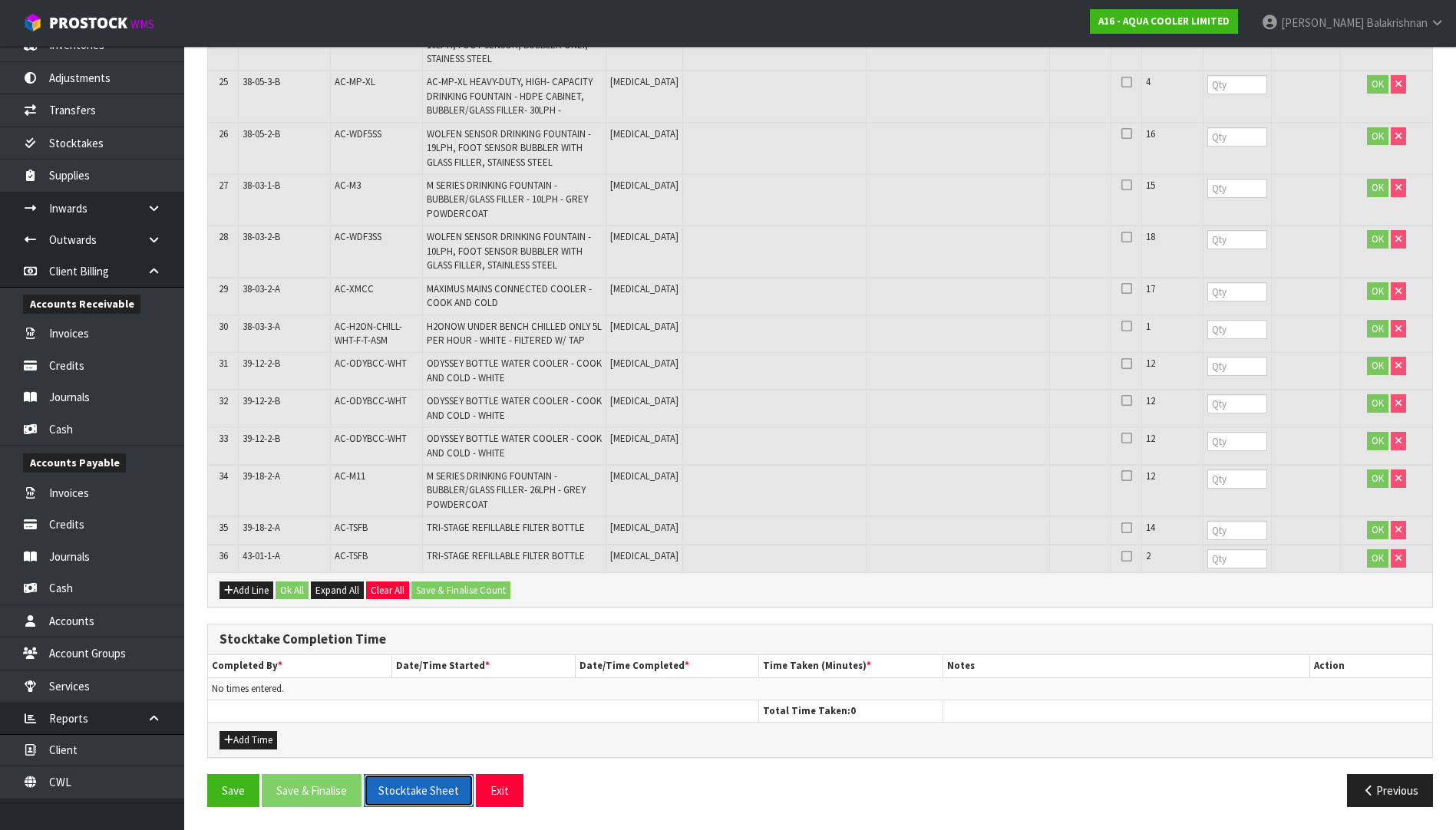
click at [438, 788] on button "Stocktake Sheet" at bounding box center [418, 790] width 110 height 33
